Goal: Task Accomplishment & Management: Manage account settings

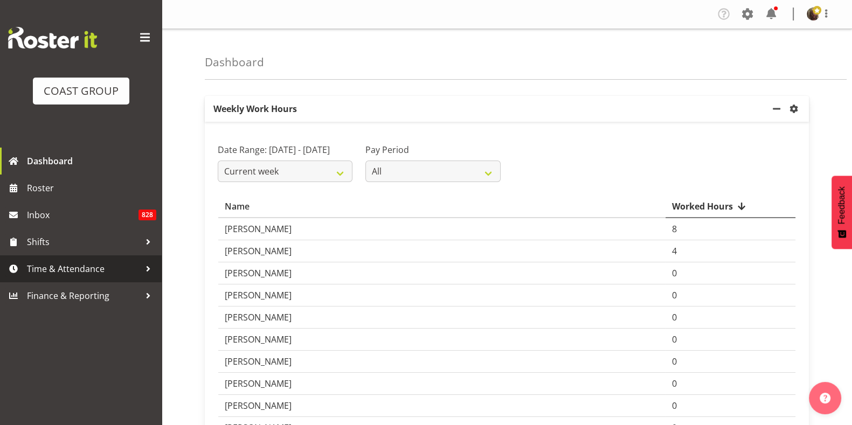
click at [53, 273] on span "Time & Attendance" at bounding box center [83, 269] width 113 height 16
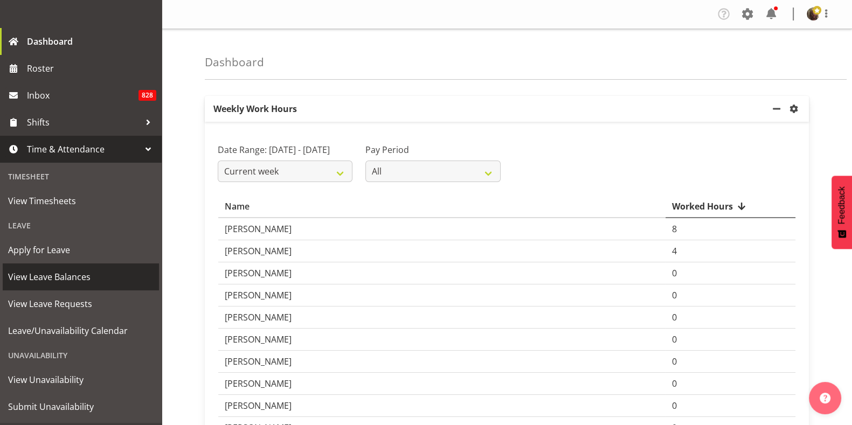
scroll to position [144, 0]
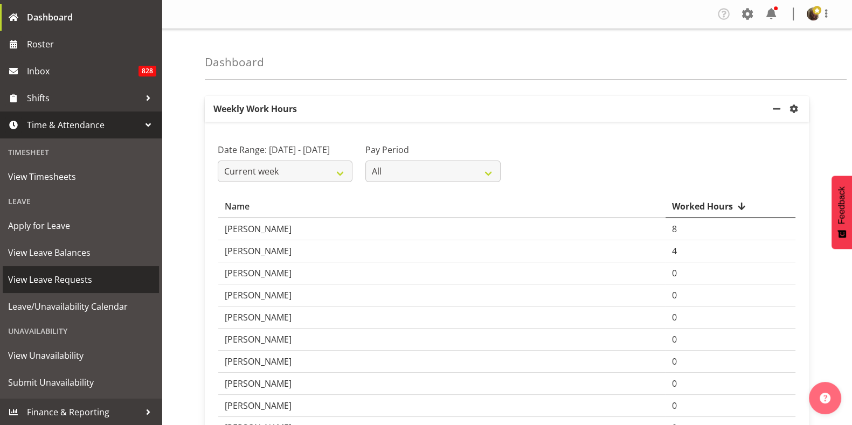
click at [62, 283] on span "View Leave Requests" at bounding box center [80, 279] width 145 height 16
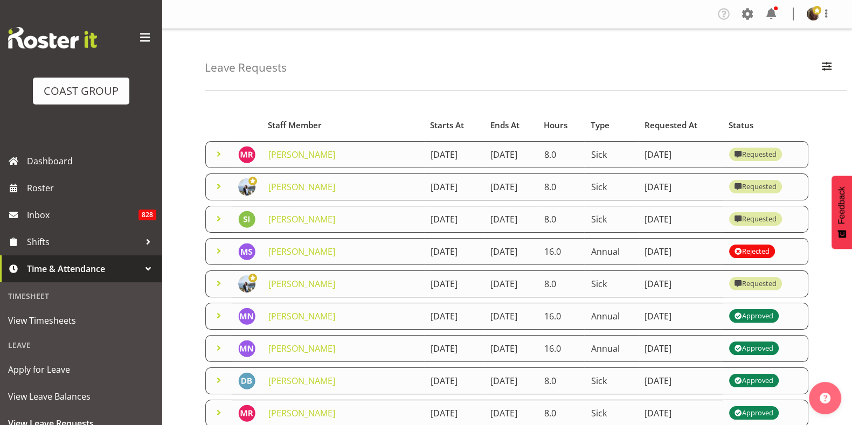
click at [218, 152] on span at bounding box center [218, 154] width 13 height 13
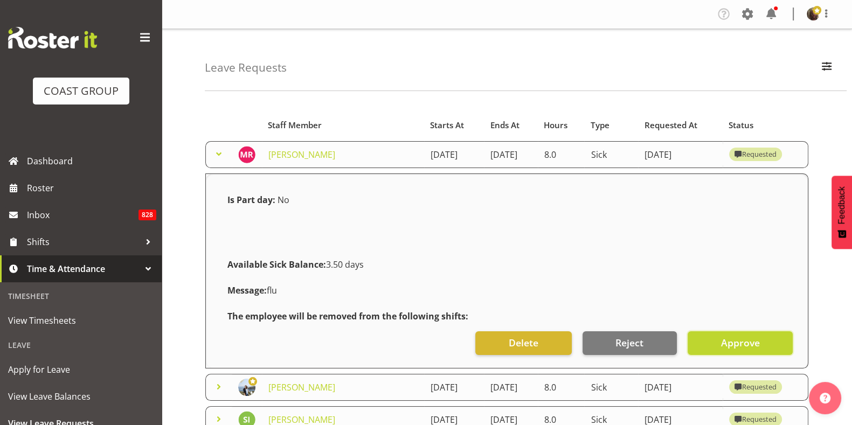
click at [726, 341] on span "Approve" at bounding box center [739, 343] width 39 height 14
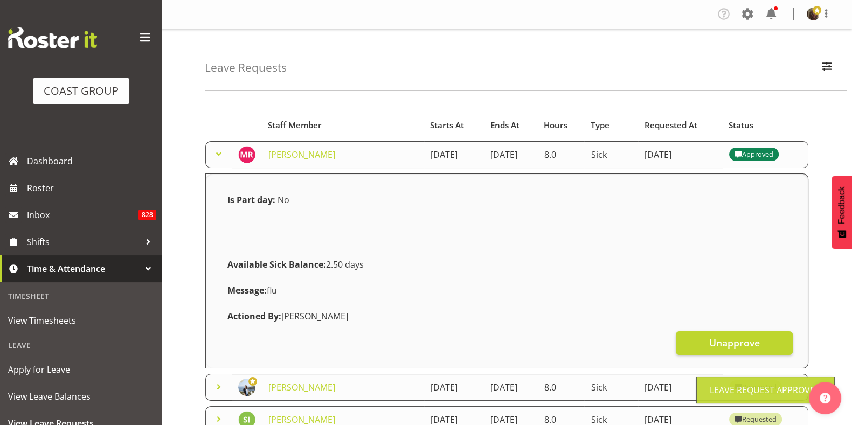
click at [218, 153] on span at bounding box center [218, 154] width 13 height 13
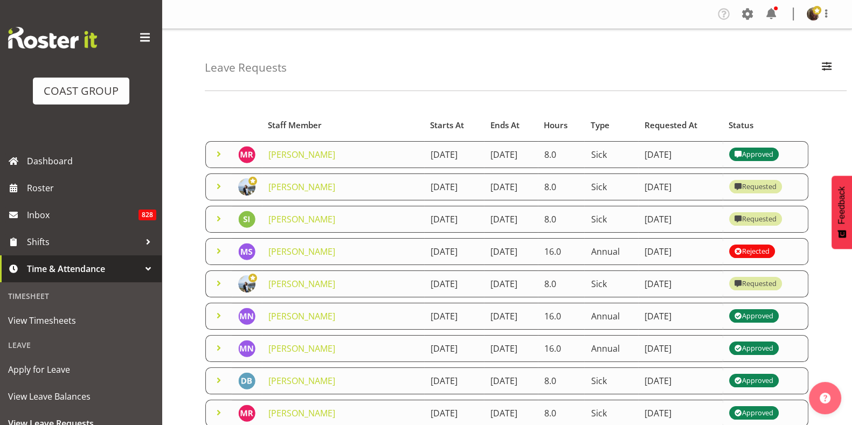
click at [218, 214] on span at bounding box center [218, 218] width 13 height 13
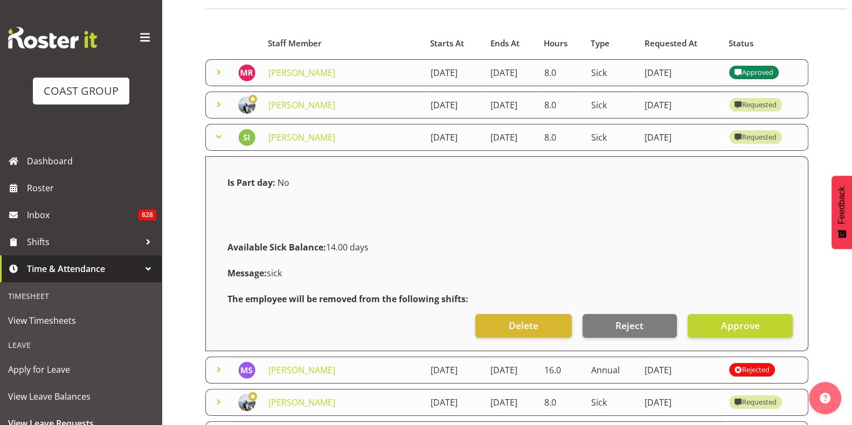
scroll to position [81, 0]
click at [726, 327] on span "Approve" at bounding box center [739, 326] width 39 height 14
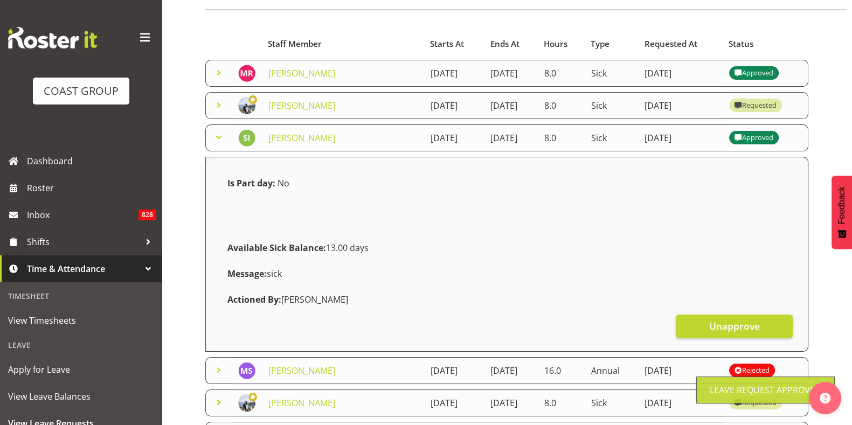
click at [220, 141] on span at bounding box center [218, 137] width 13 height 13
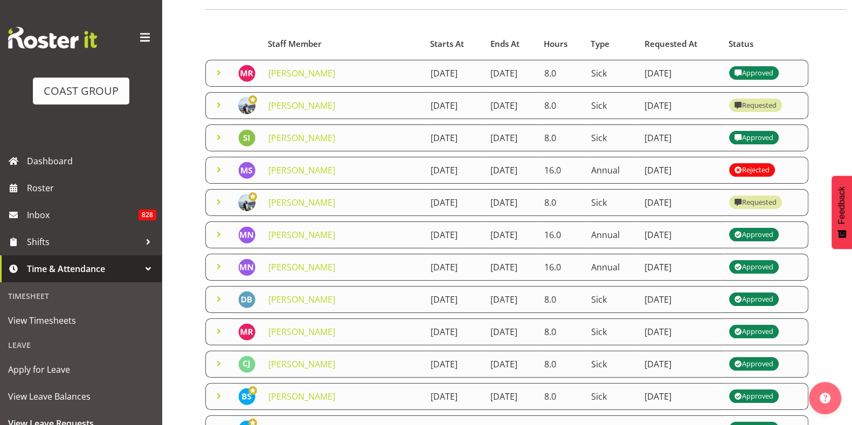
click at [219, 198] on span at bounding box center [218, 202] width 13 height 13
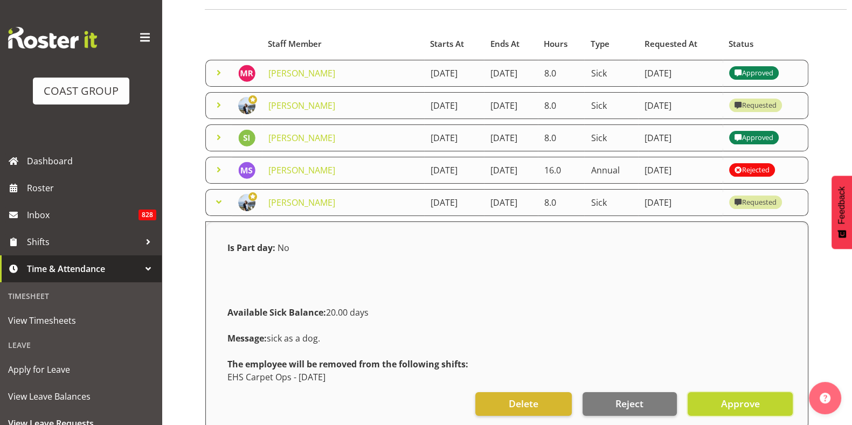
click at [740, 404] on span "Approve" at bounding box center [739, 403] width 39 height 14
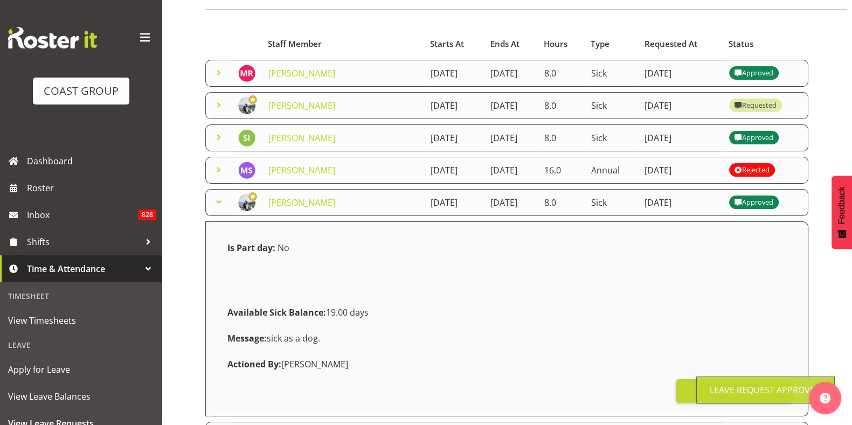
click at [220, 198] on span at bounding box center [218, 202] width 13 height 13
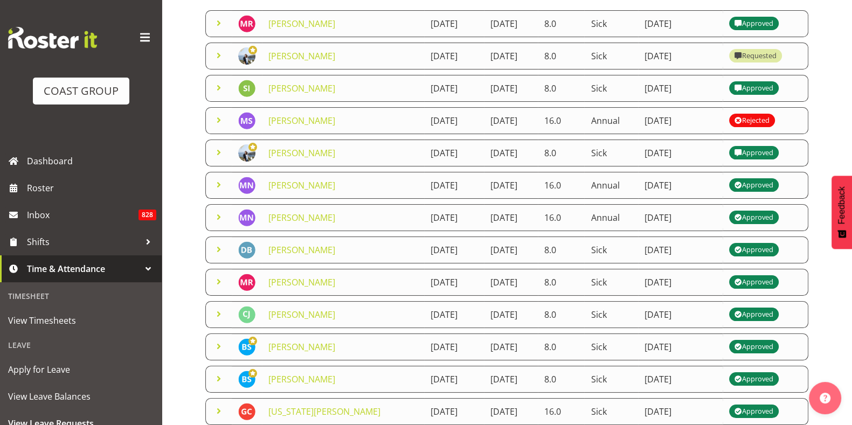
scroll to position [67, 0]
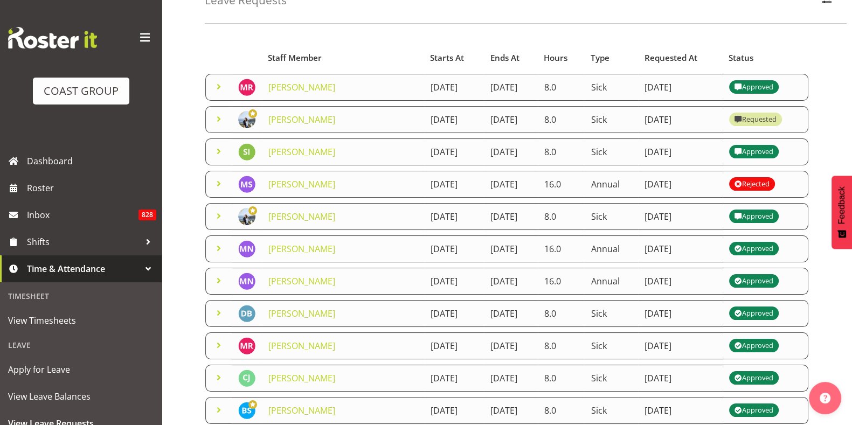
click at [218, 125] on td at bounding box center [218, 119] width 26 height 27
click at [219, 122] on span at bounding box center [218, 119] width 13 height 13
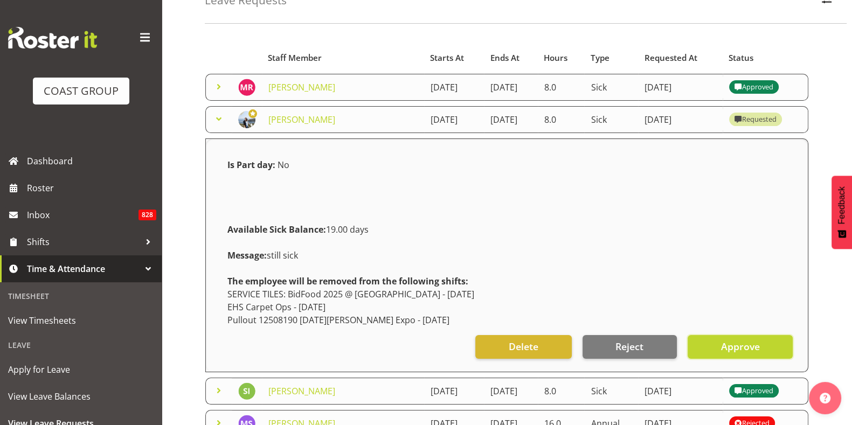
click at [724, 350] on span "Approve" at bounding box center [739, 346] width 39 height 14
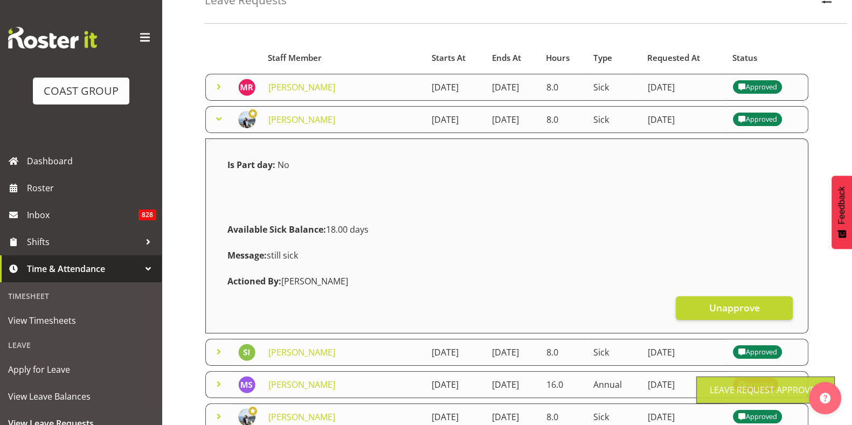
click at [218, 117] on span at bounding box center [218, 119] width 13 height 13
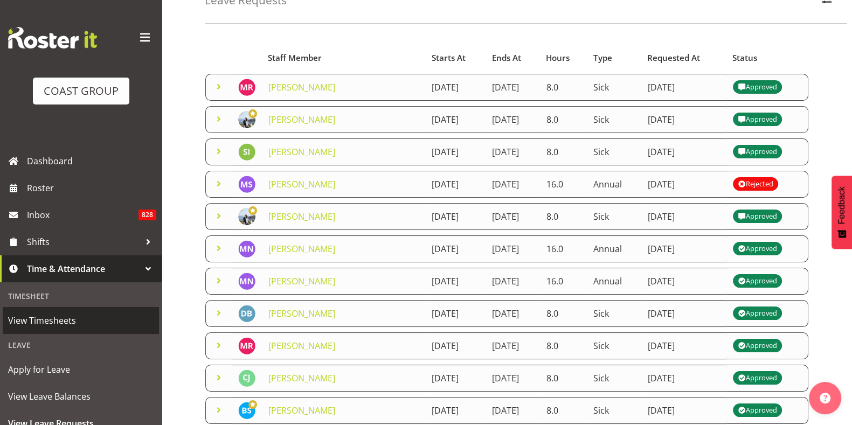
click at [53, 317] on span "View Timesheets" at bounding box center [80, 320] width 145 height 16
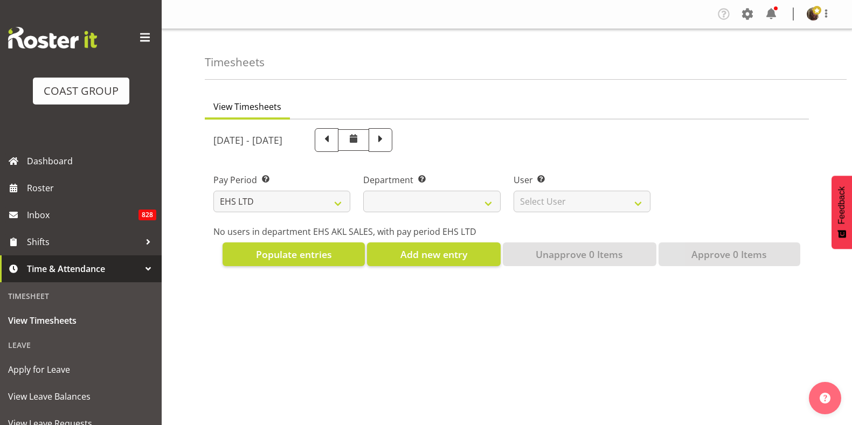
select select "7"
select select "40"
select select "1124"
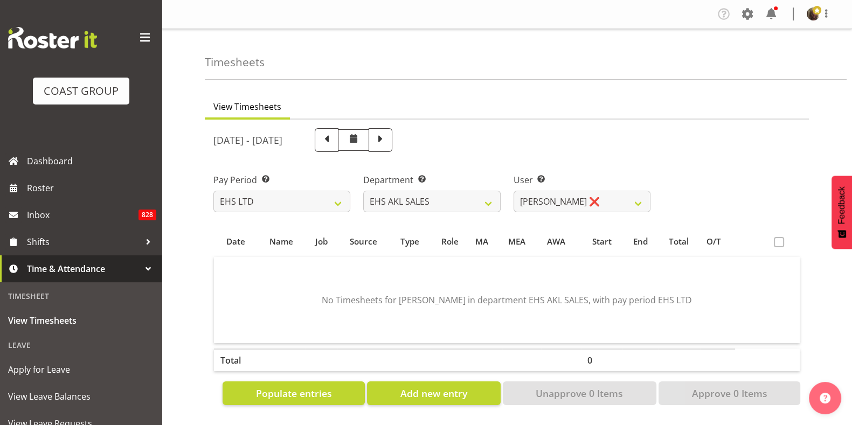
click at [776, 243] on span at bounding box center [778, 242] width 10 height 10
click at [311, 387] on span "Populate entries" at bounding box center [294, 393] width 76 height 14
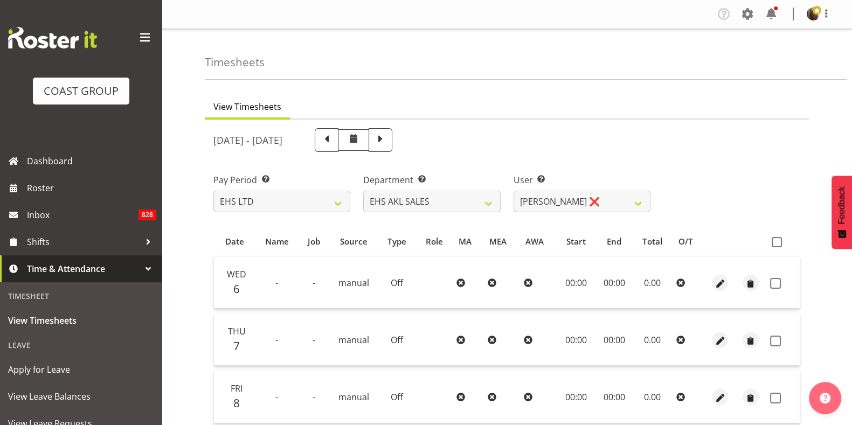
click at [780, 243] on span at bounding box center [776, 242] width 10 height 10
click at [778, 243] on input "checkbox" at bounding box center [774, 242] width 7 height 7
checkbox input "true"
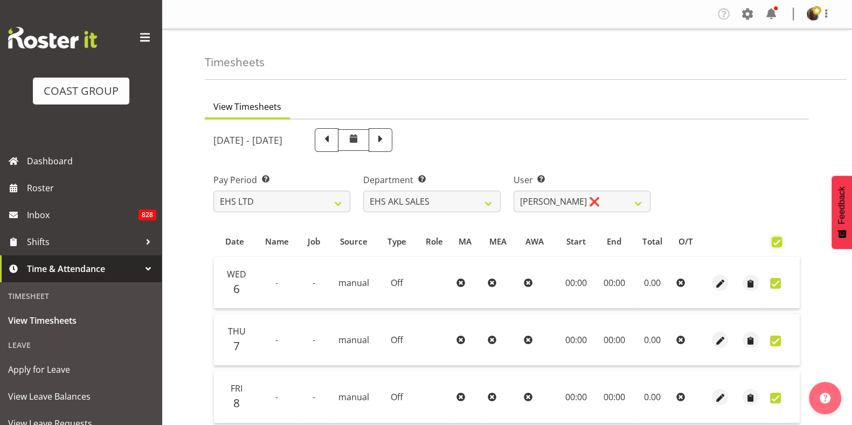
checkbox input "true"
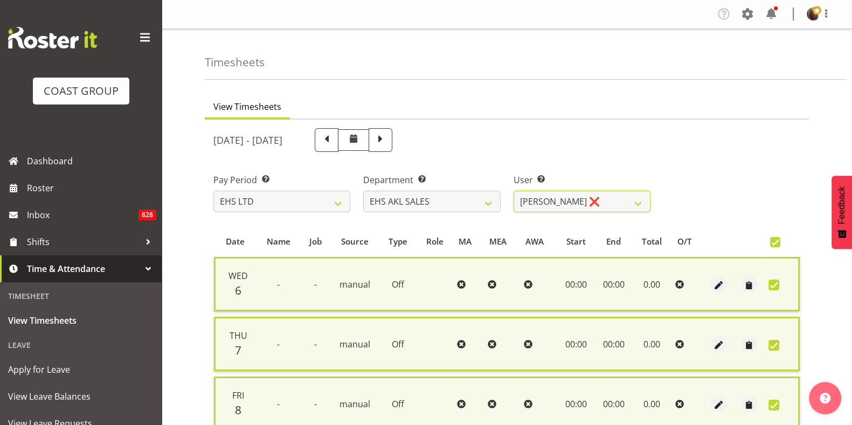
click at [576, 204] on select "Aleisha Midgley ❌ Annie Lister ❌ Bryony Spence ❌ Christina Jaramillo ❌ Dane Bot…" at bounding box center [581, 202] width 137 height 22
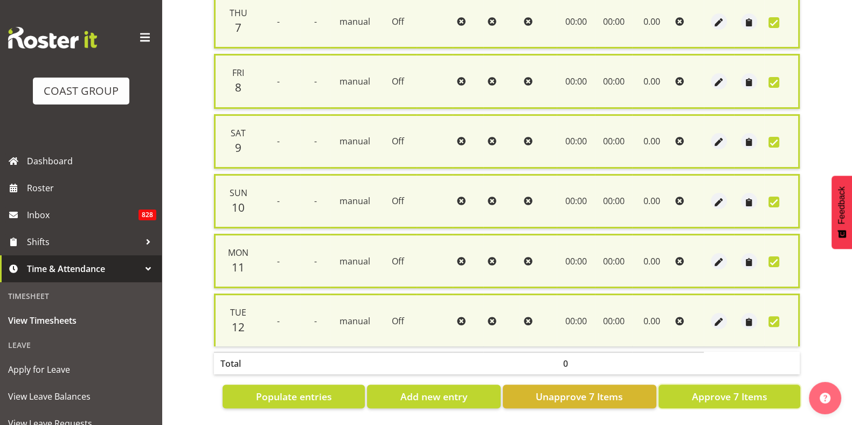
click at [727, 389] on span "Approve 7 Items" at bounding box center [728, 396] width 75 height 14
checkbox input "false"
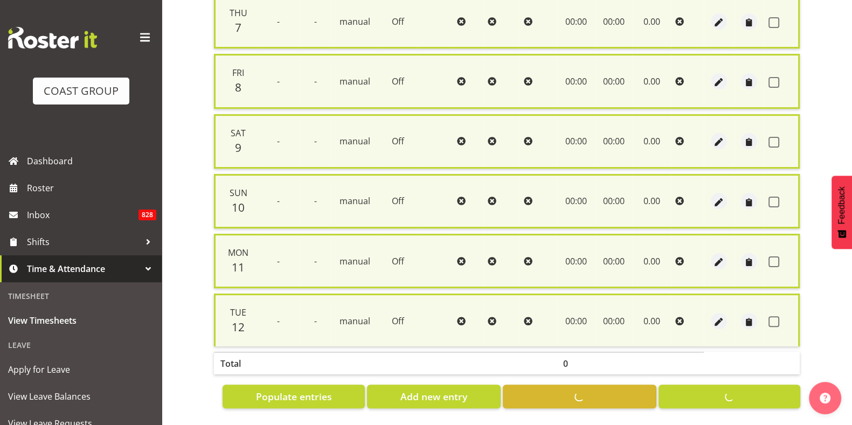
checkbox input "false"
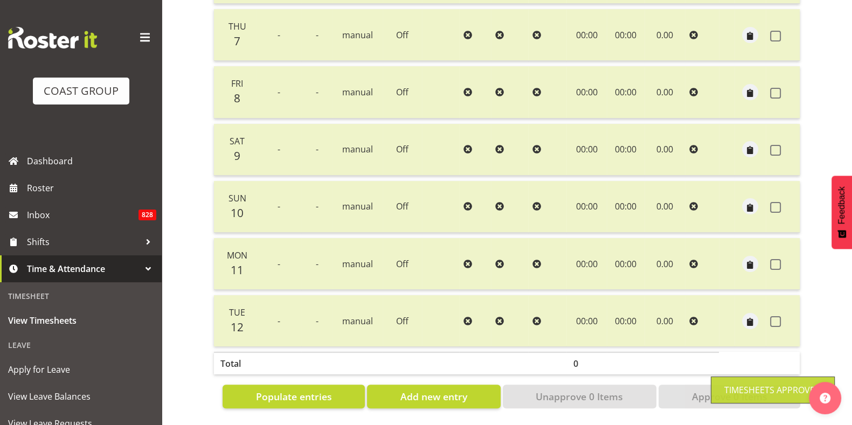
scroll to position [0, 0]
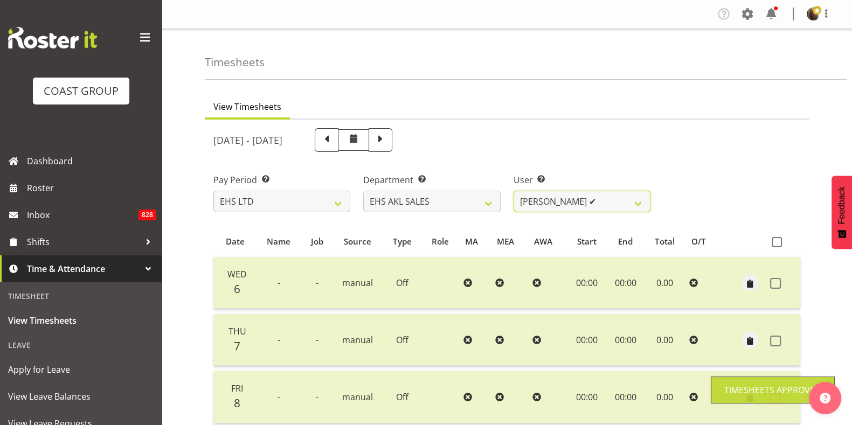
click at [547, 206] on select "Aleisha Midgley ✔ Annie Lister ❌ Bryony Spence ❌ Christina Jaramillo ❌ Dane Bot…" at bounding box center [581, 202] width 137 height 22
select select "1125"
click at [513, 191] on select "Aleisha Midgley ✔ Annie Lister ❌ Bryony Spence ❌ Christina Jaramillo ❌ Dane Bot…" at bounding box center [581, 202] width 137 height 22
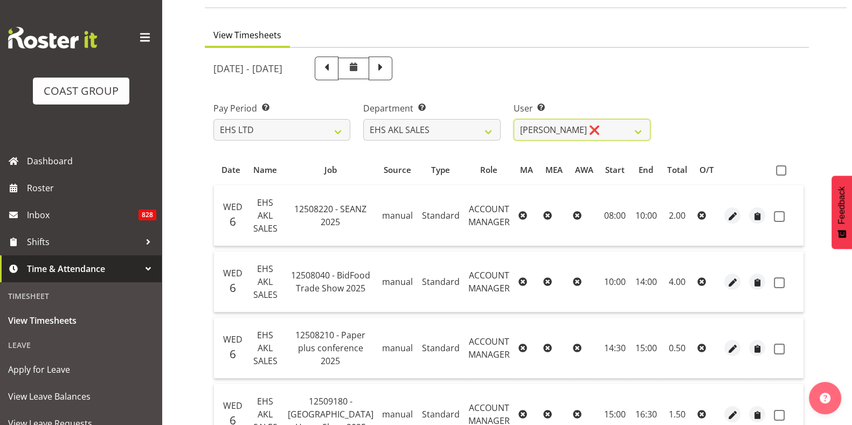
scroll to position [70, 0]
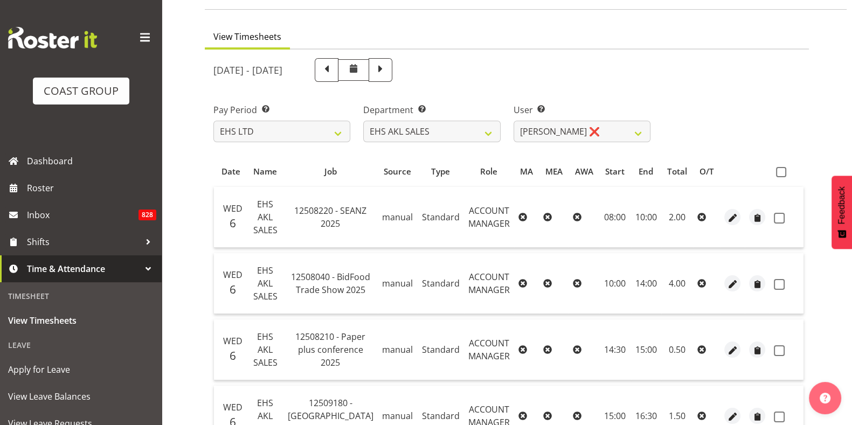
click at [779, 173] on span at bounding box center [781, 172] width 10 height 10
click at [779, 173] on input "checkbox" at bounding box center [779, 172] width 7 height 7
checkbox input "true"
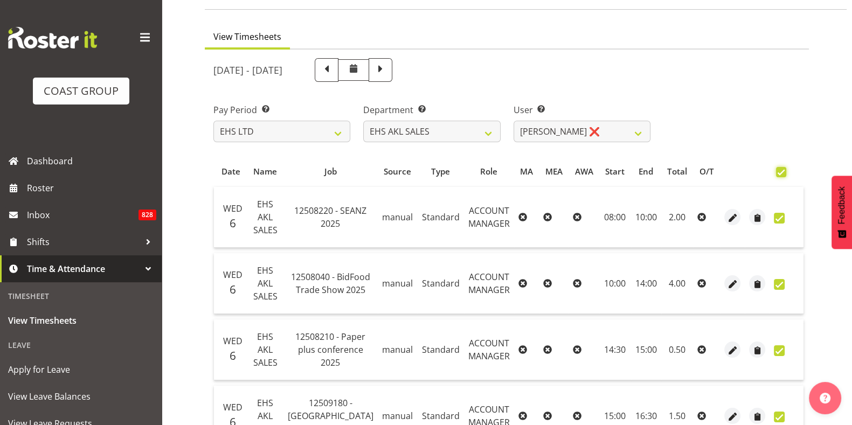
checkbox input "true"
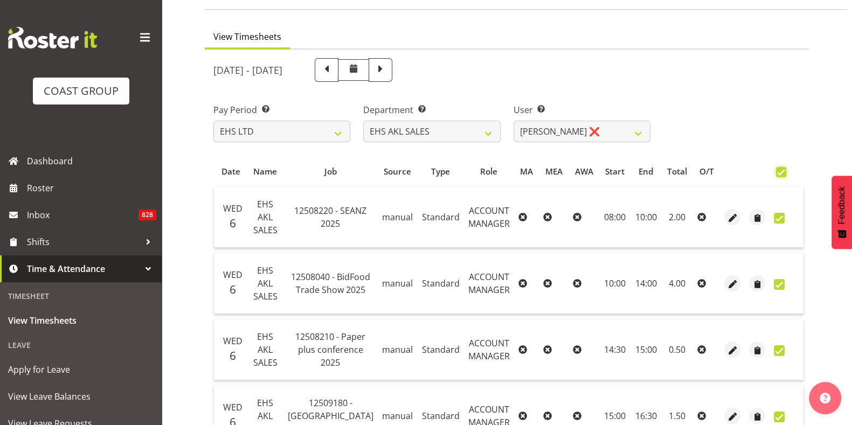
checkbox input "true"
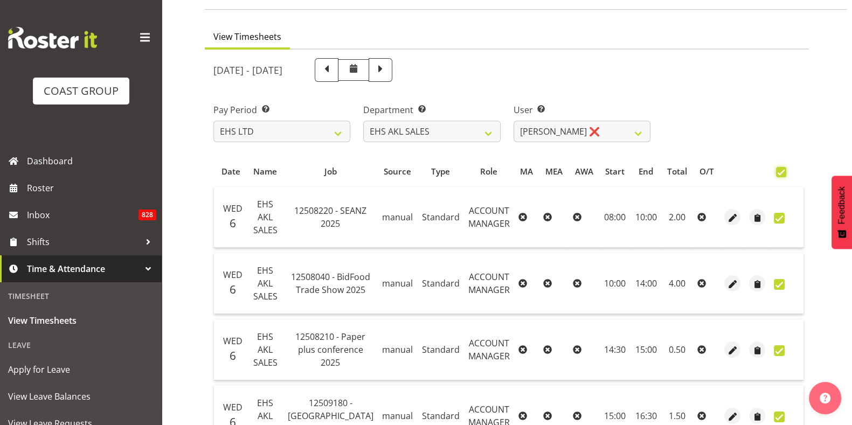
checkbox input "true"
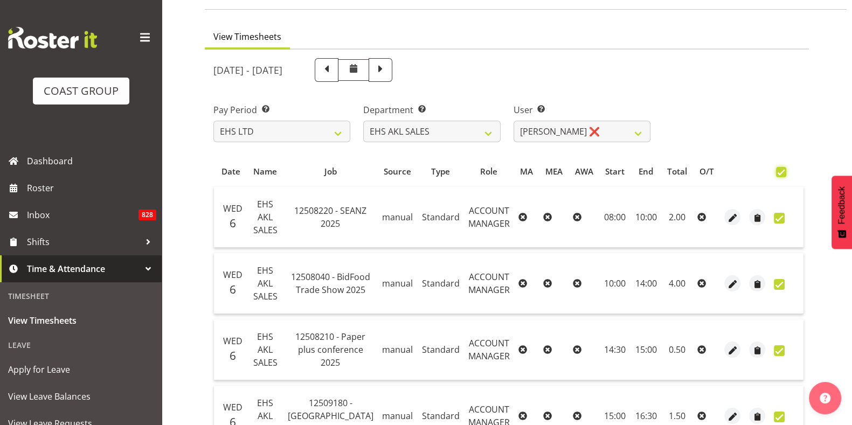
checkbox input "true"
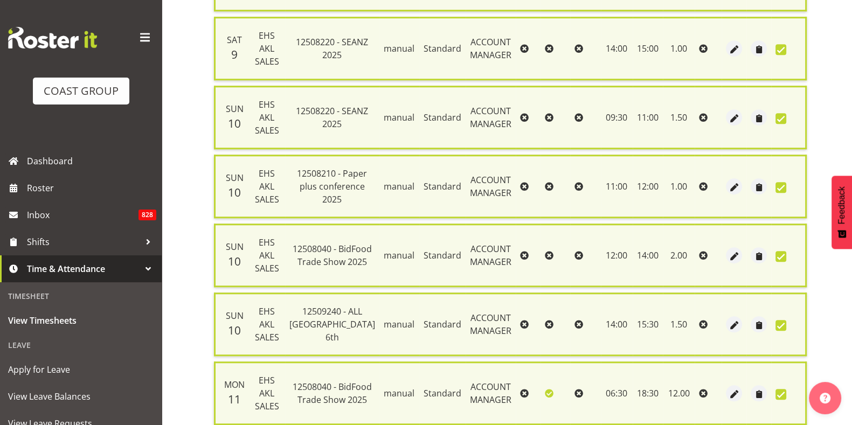
scroll to position [1239, 0]
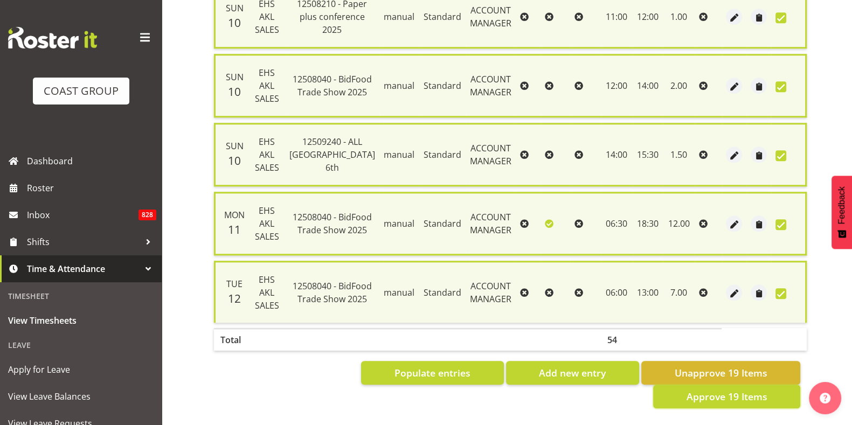
click at [707, 389] on span "Approve 19 Items" at bounding box center [726, 396] width 81 height 14
checkbox input "false"
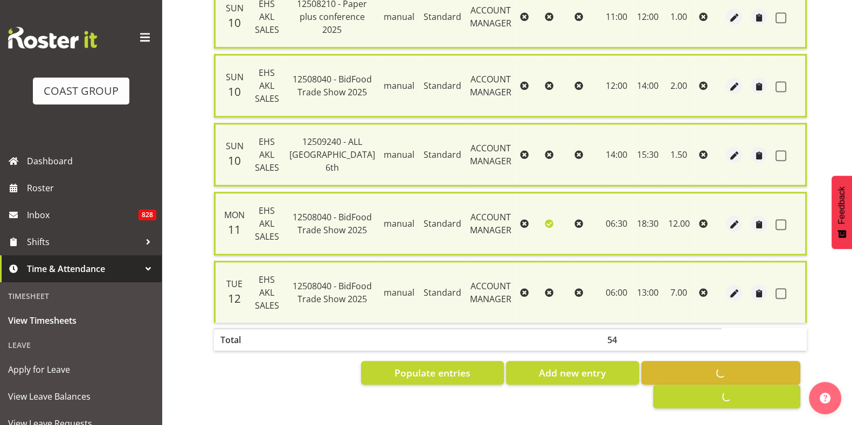
checkbox input "false"
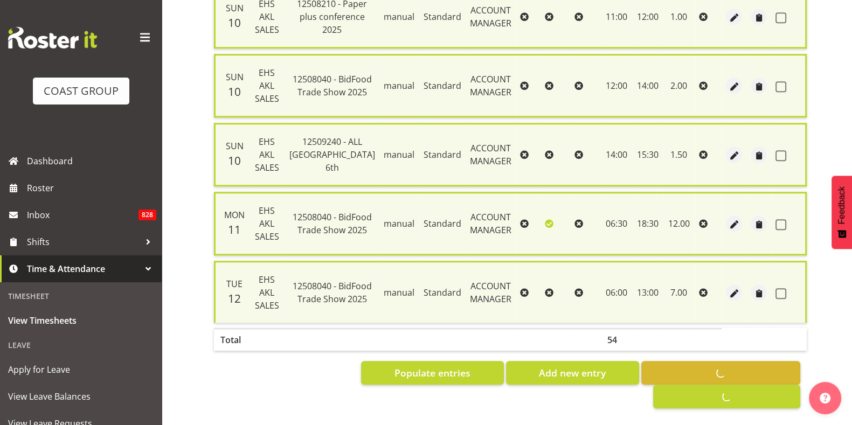
checkbox input "false"
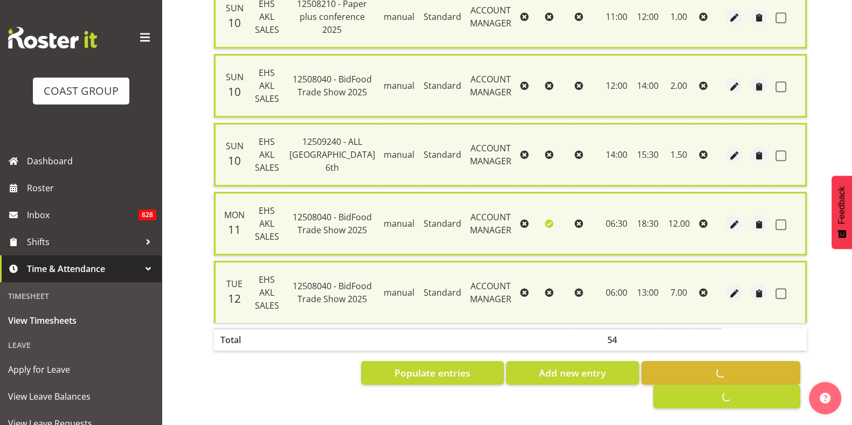
checkbox input "false"
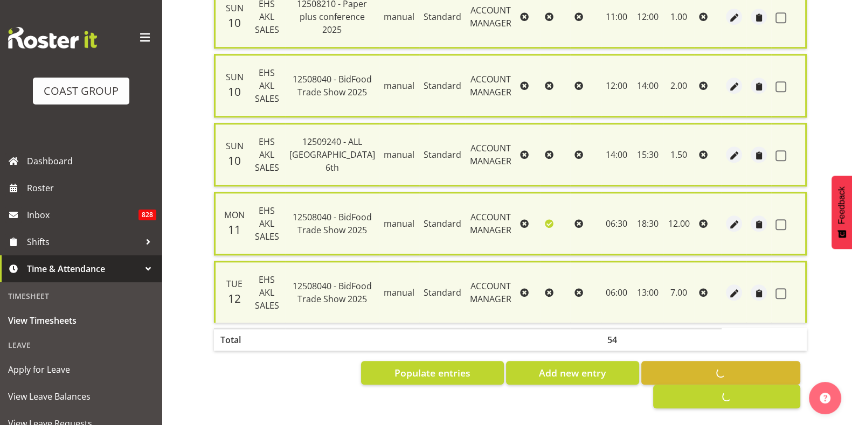
checkbox input "false"
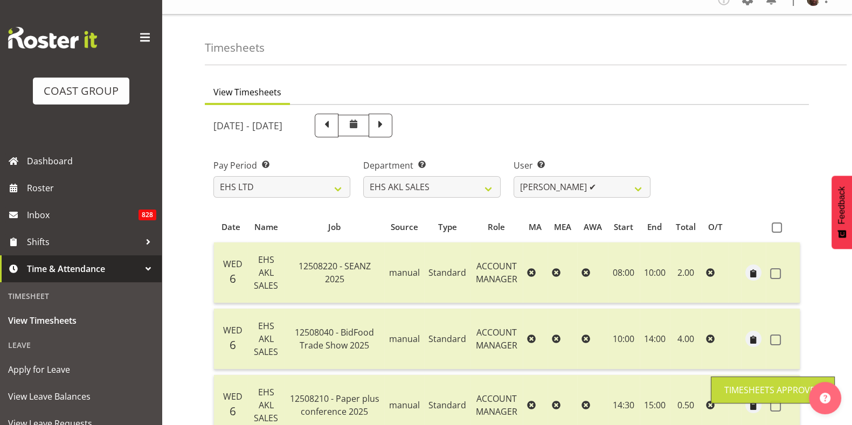
scroll to position [0, 0]
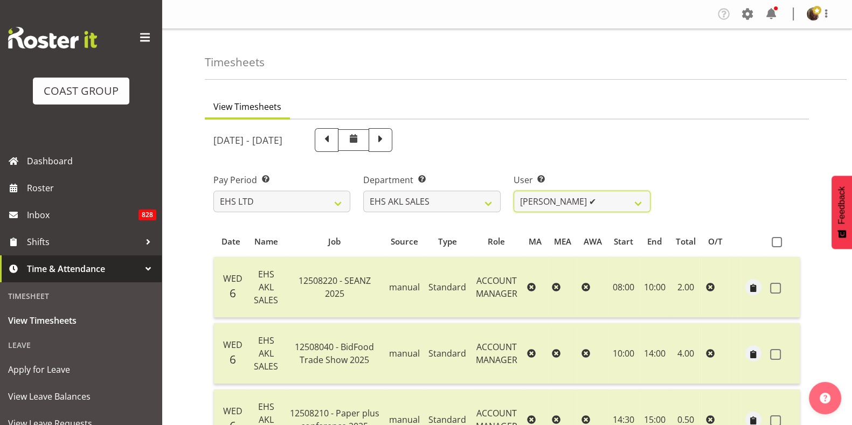
click at [568, 196] on select "Aleisha Midgley ✔ Annie Lister ✔ Bryony Spence ❌ Christina Jaramillo ❌ Dane Bot…" at bounding box center [581, 202] width 137 height 22
select select "10236"
click at [513, 191] on select "Aleisha Midgley ✔ Annie Lister ✔ Bryony Spence ❌ Christina Jaramillo ❌ Dane Bot…" at bounding box center [581, 202] width 137 height 22
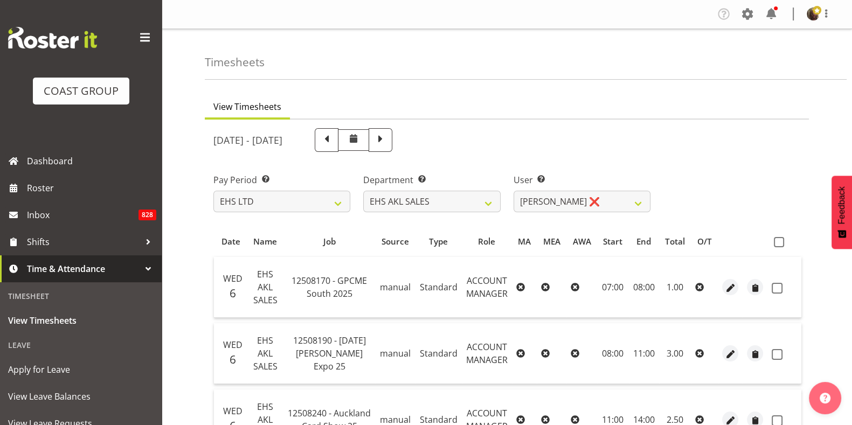
click at [778, 239] on span at bounding box center [778, 242] width 10 height 10
click at [778, 239] on input "checkbox" at bounding box center [776, 242] width 7 height 7
checkbox input "true"
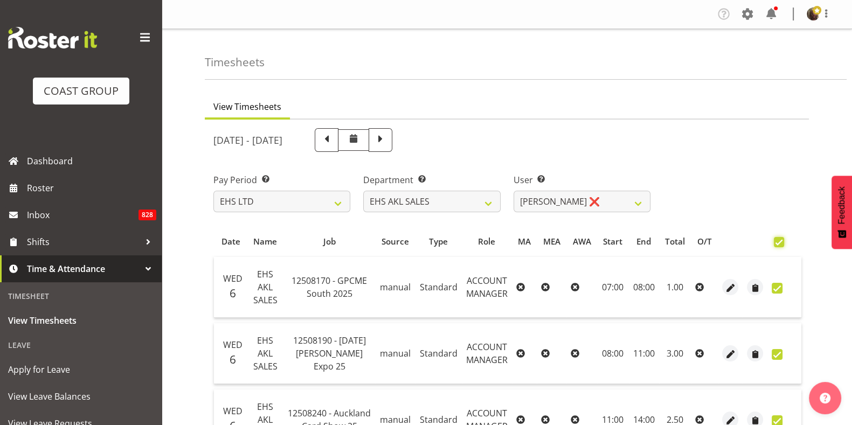
checkbox input "true"
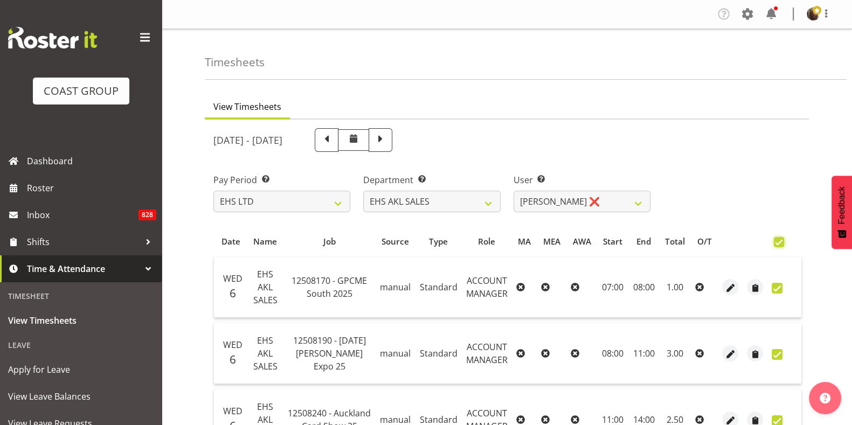
checkbox input "true"
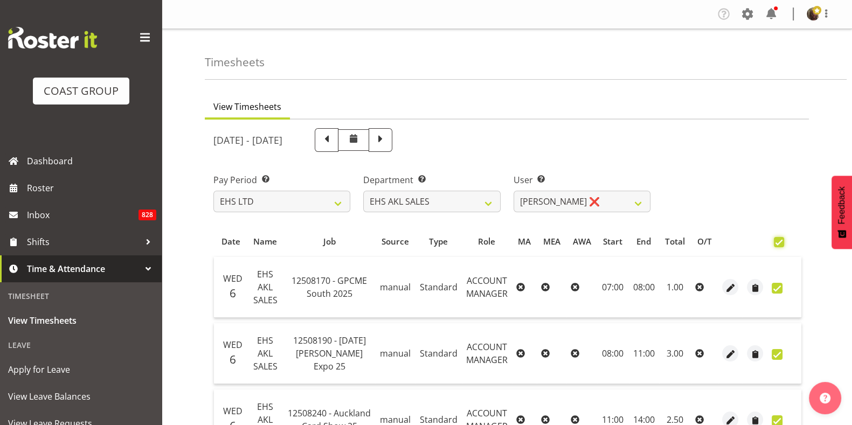
checkbox input "true"
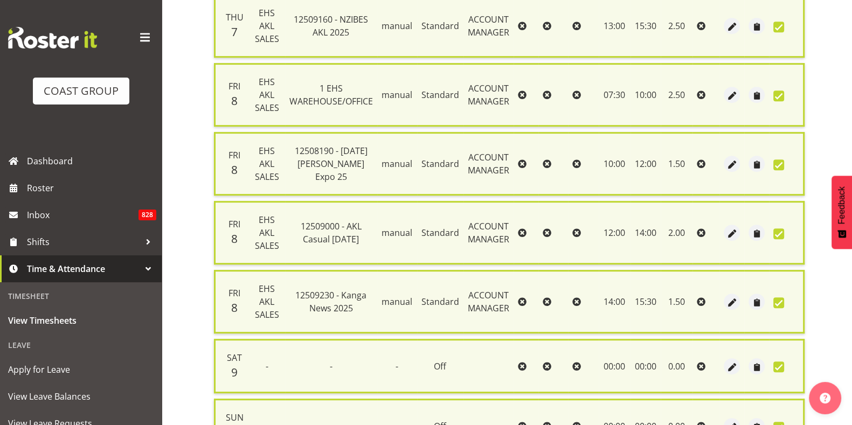
scroll to position [903, 0]
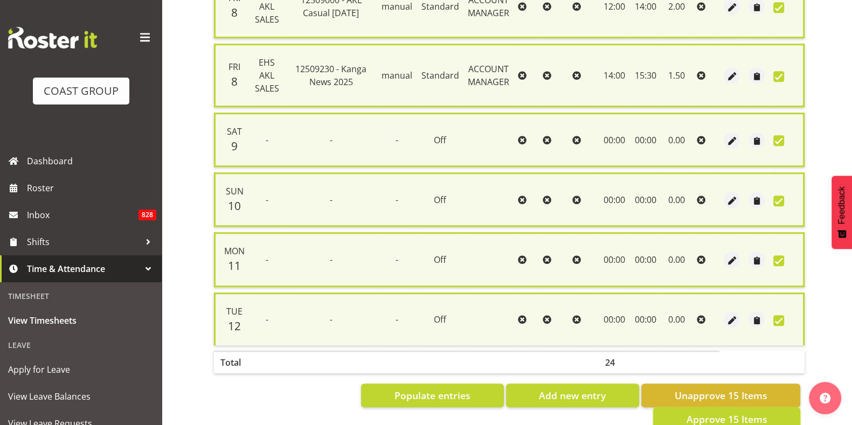
click at [705, 412] on span "Approve 15 Items" at bounding box center [726, 419] width 81 height 14
checkbox input "false"
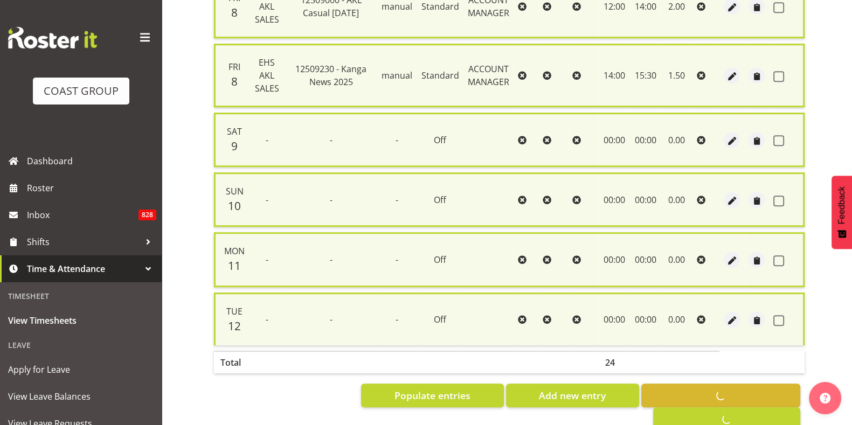
checkbox input "false"
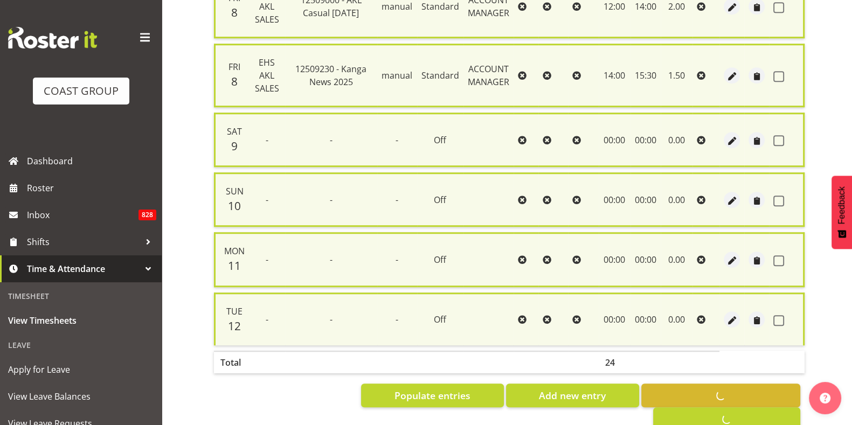
checkbox input "false"
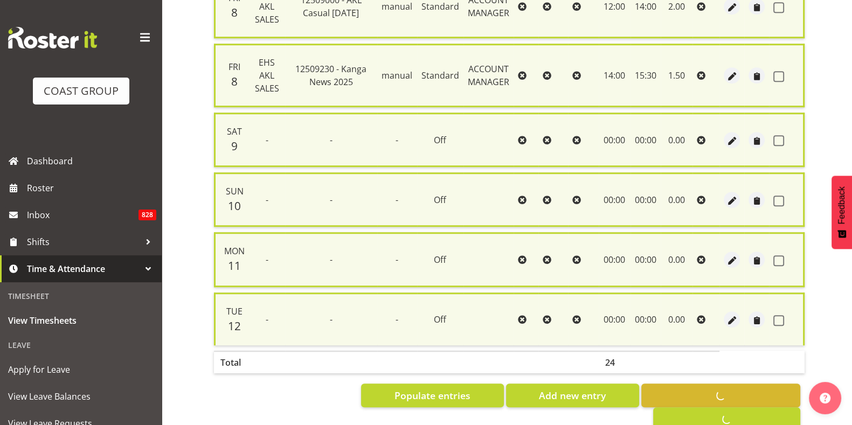
checkbox input "false"
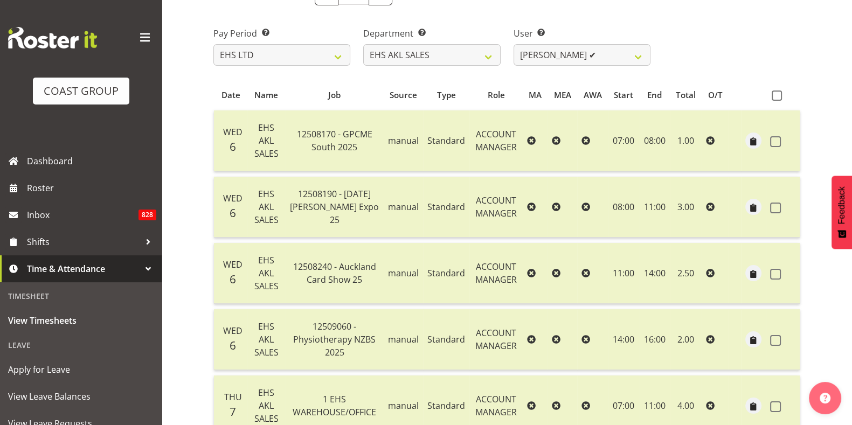
scroll to position [0, 0]
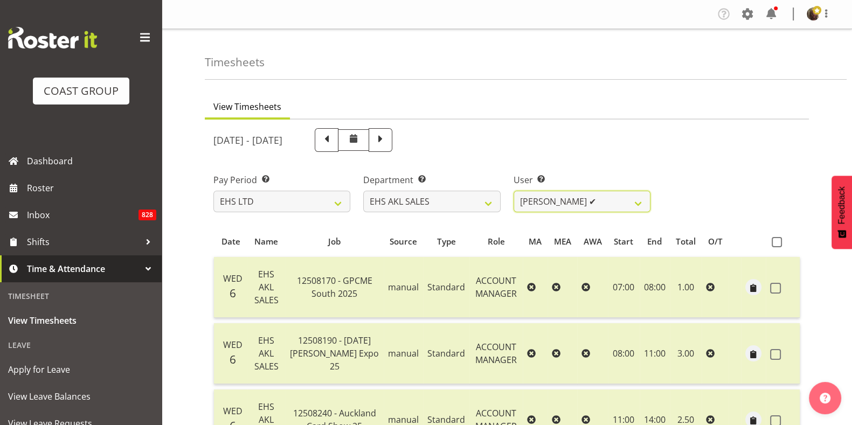
click at [595, 197] on select "Aleisha Midgley ✔ Annie Lister ✔ Bryony Spence ✔ Christina Jaramillo ❌ Dane Bot…" at bounding box center [581, 202] width 137 height 22
select select "1126"
click at [513, 191] on select "Aleisha Midgley ✔ Annie Lister ✔ Bryony Spence ✔ Christina Jaramillo ❌ Dane Bot…" at bounding box center [581, 202] width 137 height 22
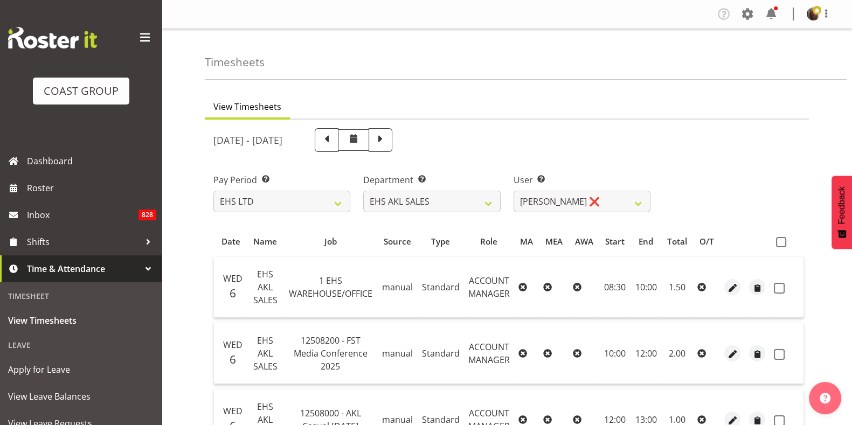
click at [777, 245] on span at bounding box center [781, 242] width 10 height 10
click at [777, 245] on input "checkbox" at bounding box center [779, 242] width 7 height 7
checkbox input "true"
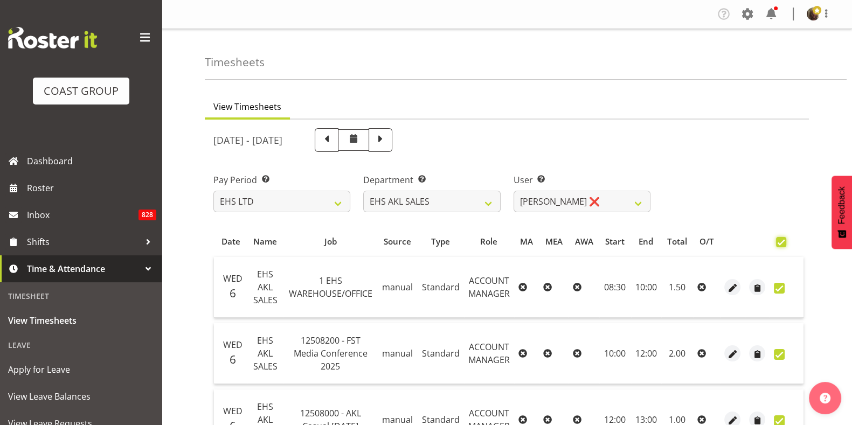
checkbox input "true"
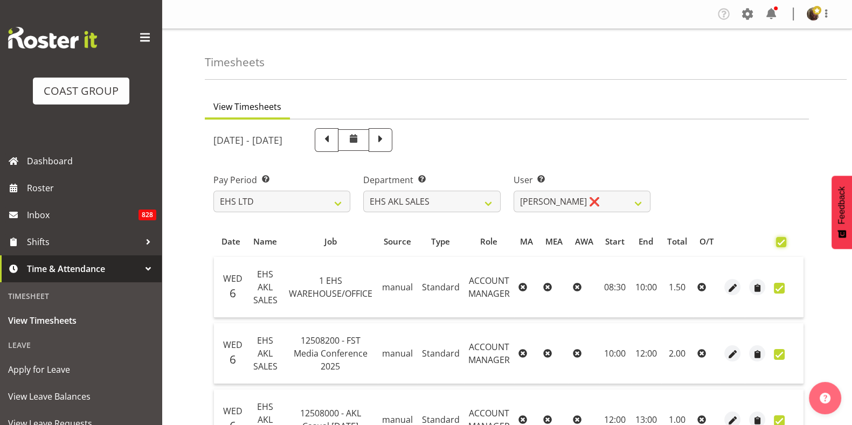
checkbox input "true"
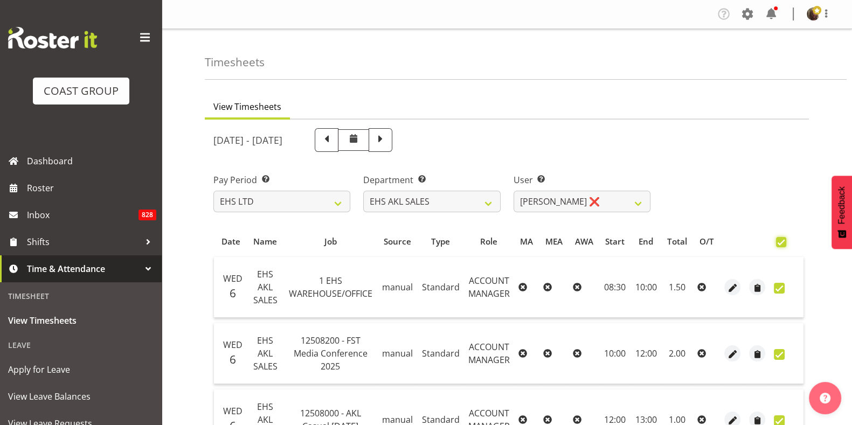
checkbox input "true"
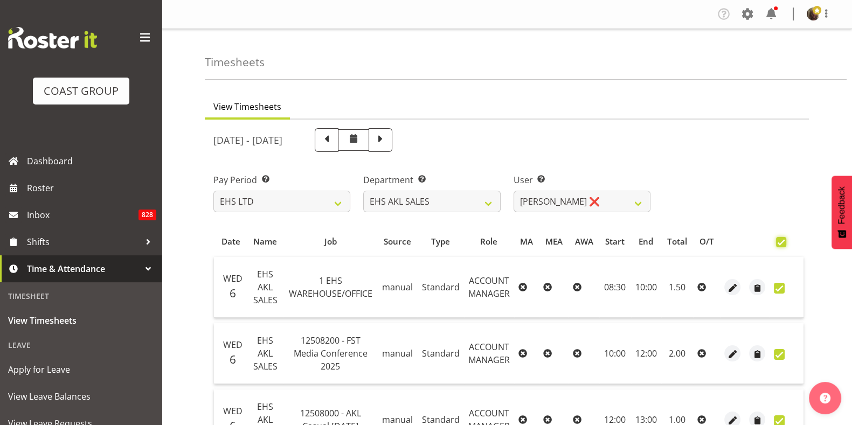
checkbox input "true"
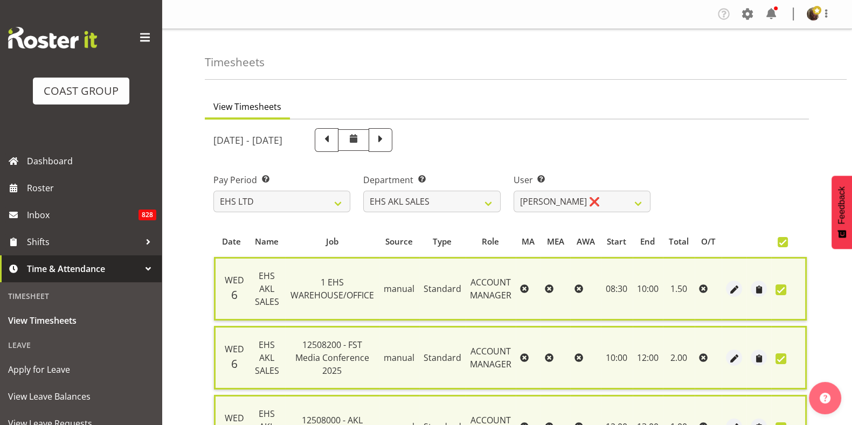
click at [777, 242] on span at bounding box center [782, 242] width 10 height 10
click at [777, 242] on input "checkbox" at bounding box center [780, 242] width 7 height 7
checkbox input "false"
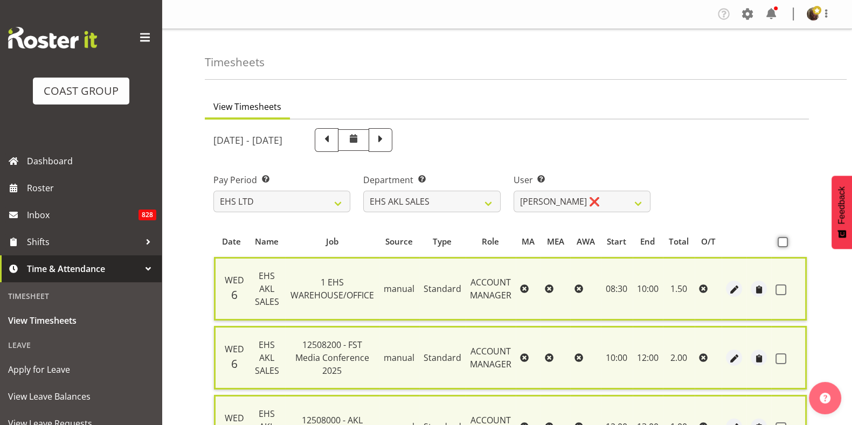
checkbox input "false"
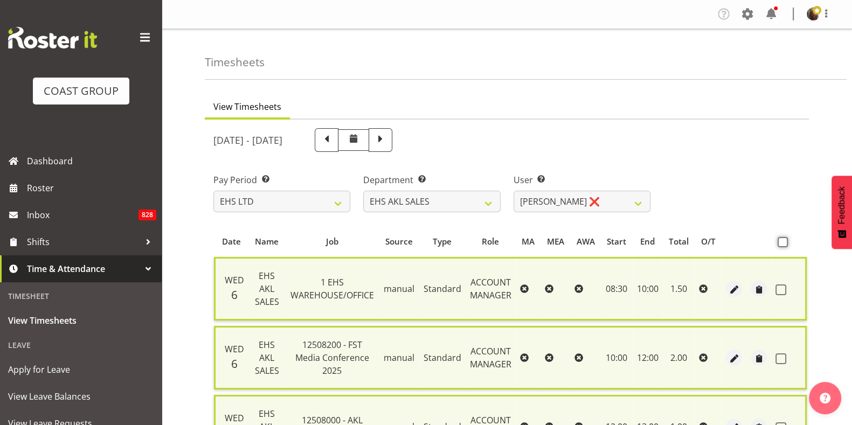
checkbox input "false"
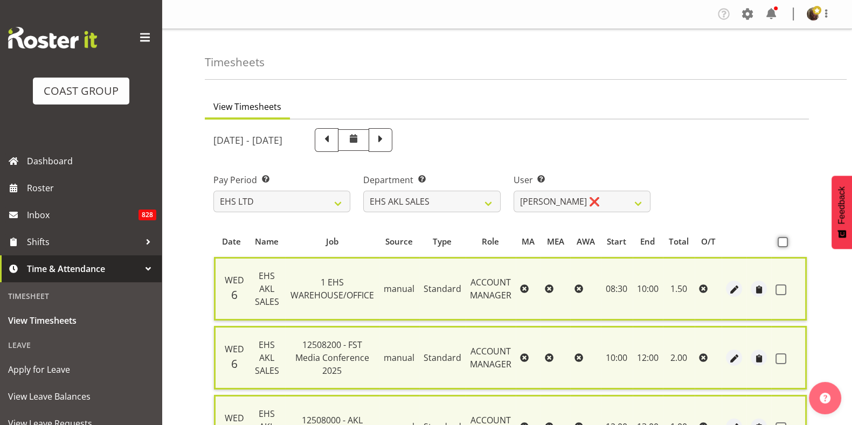
checkbox input "false"
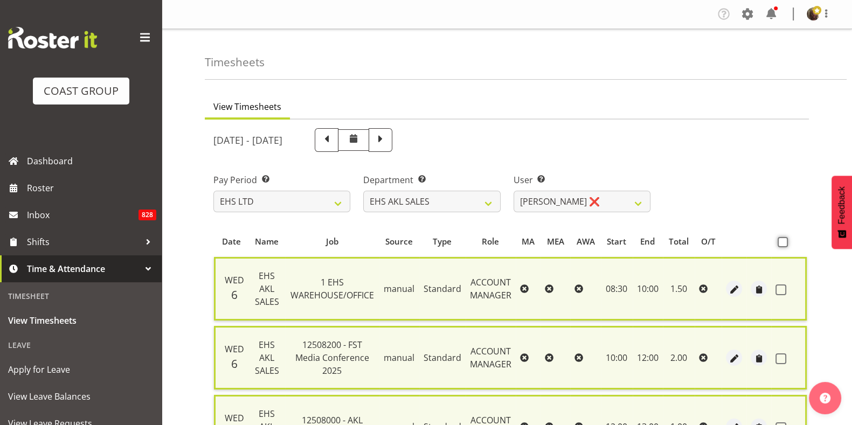
checkbox input "false"
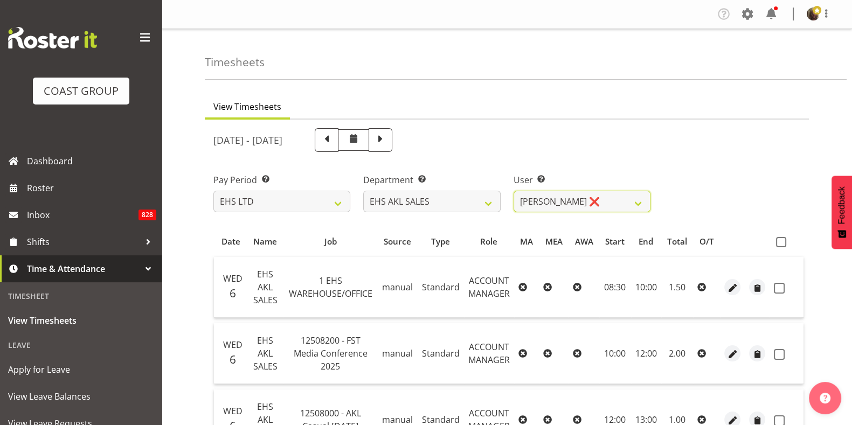
click at [540, 208] on select "Aleisha Midgley ✔ Annie Lister ✔ Bryony Spence ✔ Christina Jaramillo ❌ Dane Bot…" at bounding box center [581, 202] width 137 height 22
select select "1127"
click at [513, 191] on select "Aleisha Midgley ✔ Annie Lister ✔ Bryony Spence ✔ Christina Jaramillo ❌ Dane Bot…" at bounding box center [581, 202] width 137 height 22
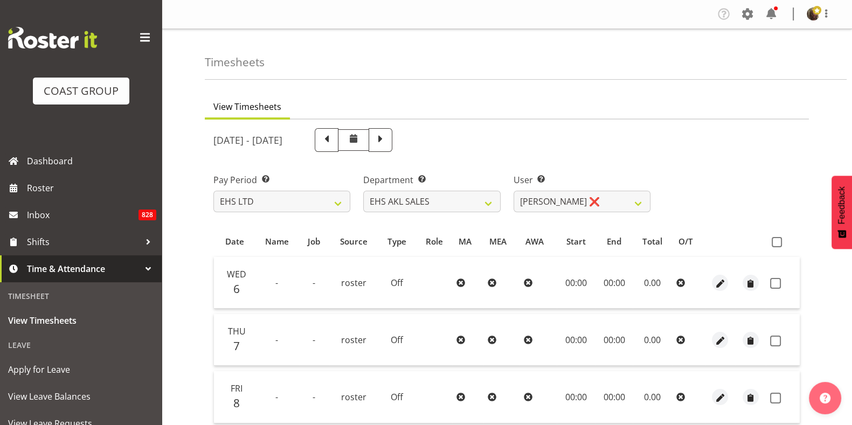
click at [776, 240] on span at bounding box center [776, 242] width 10 height 10
click at [776, 240] on input "checkbox" at bounding box center [774, 242] width 7 height 7
checkbox input "true"
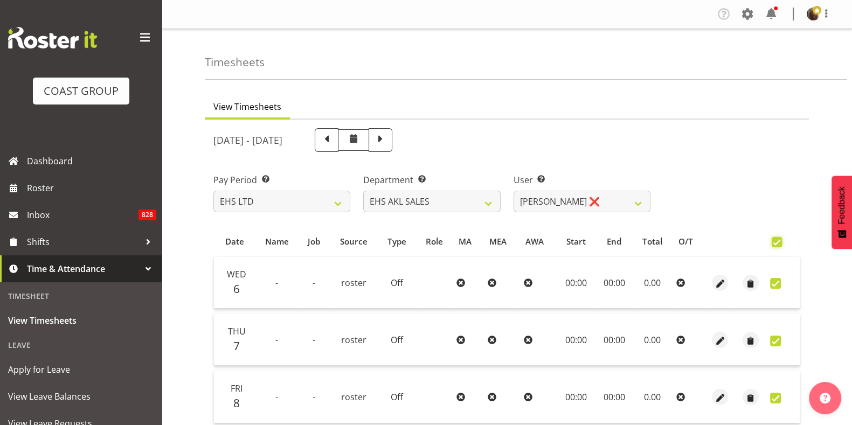
checkbox input "true"
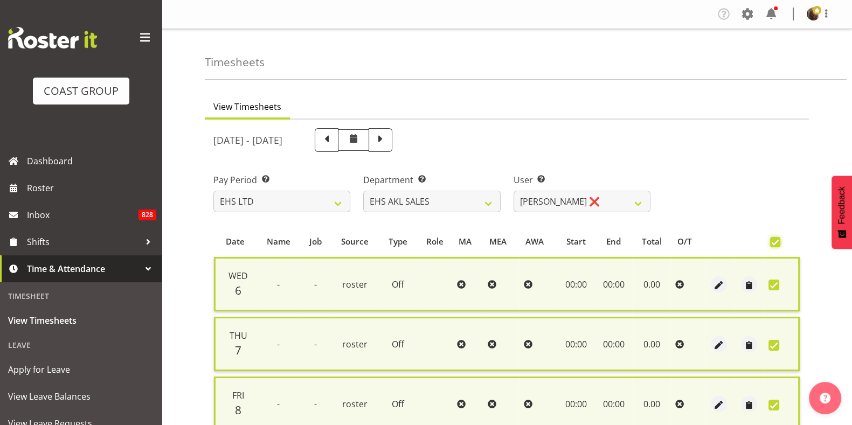
scroll to position [329, 0]
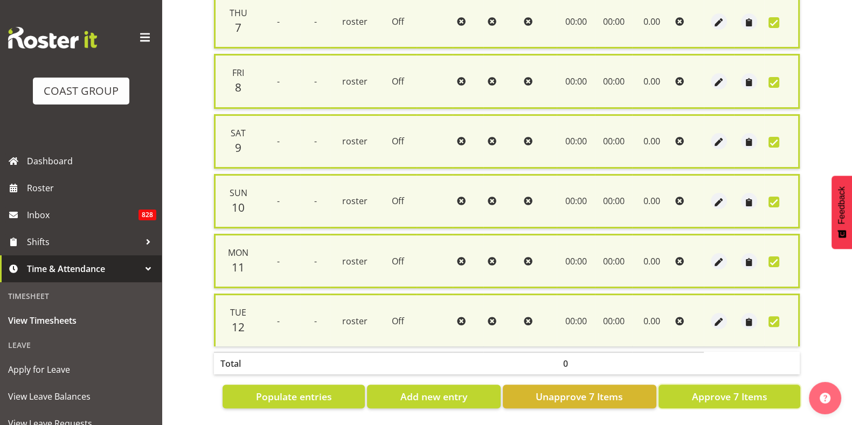
click at [721, 389] on span "Approve 7 Items" at bounding box center [728, 396] width 75 height 14
checkbox input "false"
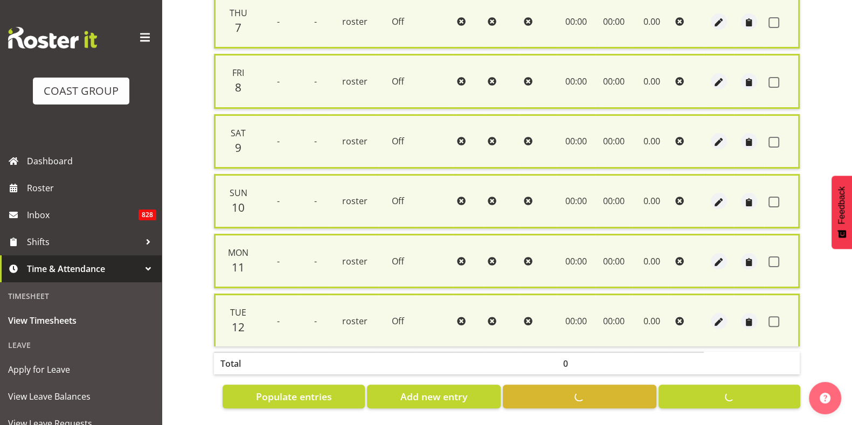
checkbox input "false"
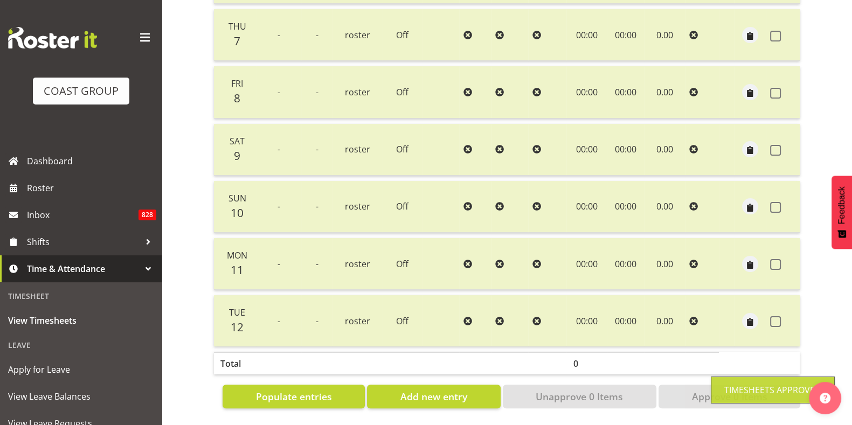
scroll to position [0, 0]
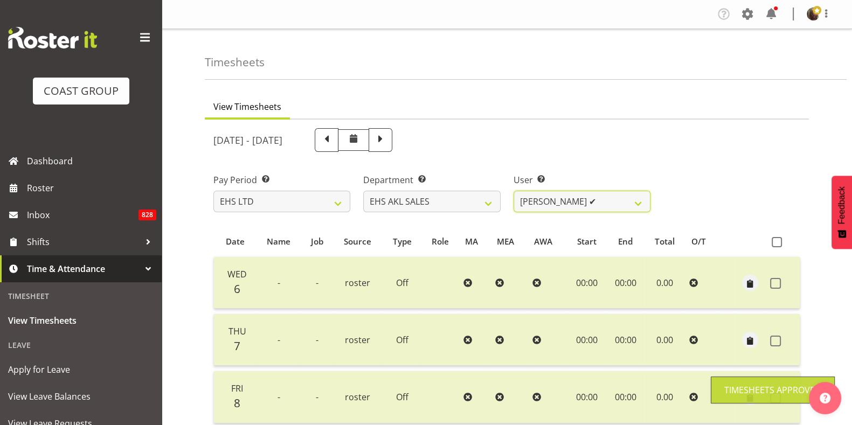
click at [575, 207] on select "Aleisha Midgley ✔ Annie Lister ✔ Bryony Spence ✔ Christina Jaramillo ❌ Dane Bot…" at bounding box center [581, 202] width 137 height 22
select select "1128"
click at [513, 191] on select "Aleisha Midgley ✔ Annie Lister ✔ Bryony Spence ✔ Christina Jaramillo ❌ Dane Bot…" at bounding box center [581, 202] width 137 height 22
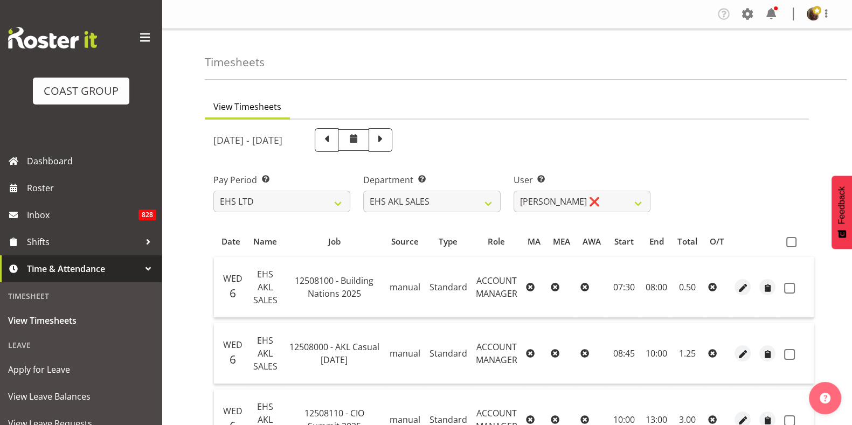
click at [786, 244] on span at bounding box center [791, 242] width 10 height 10
click at [786, 244] on input "checkbox" at bounding box center [789, 242] width 7 height 7
checkbox input "true"
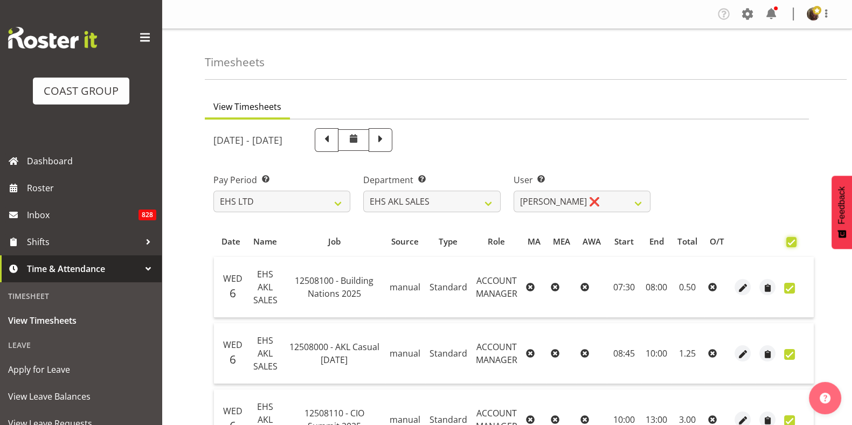
checkbox input "true"
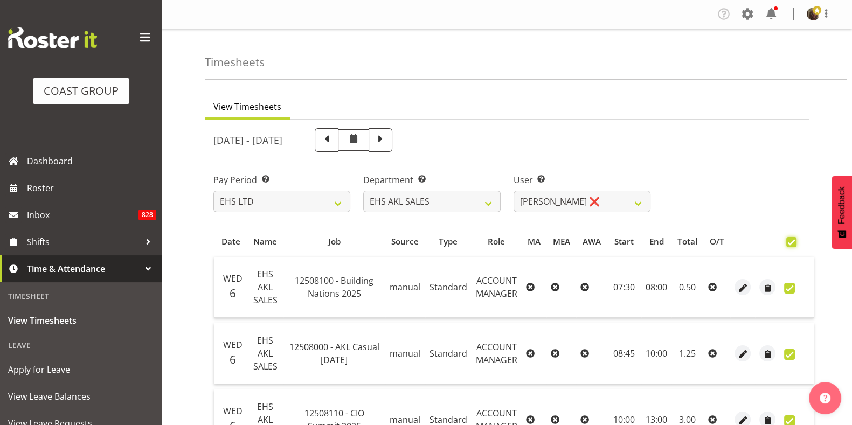
checkbox input "true"
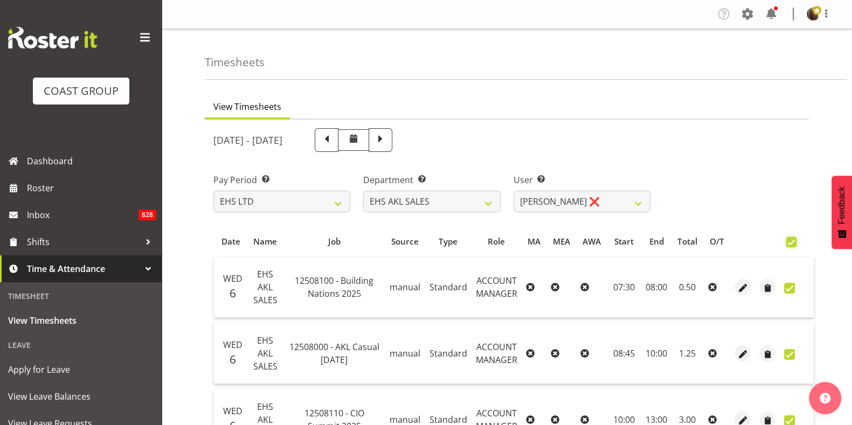
checkbox input "true"
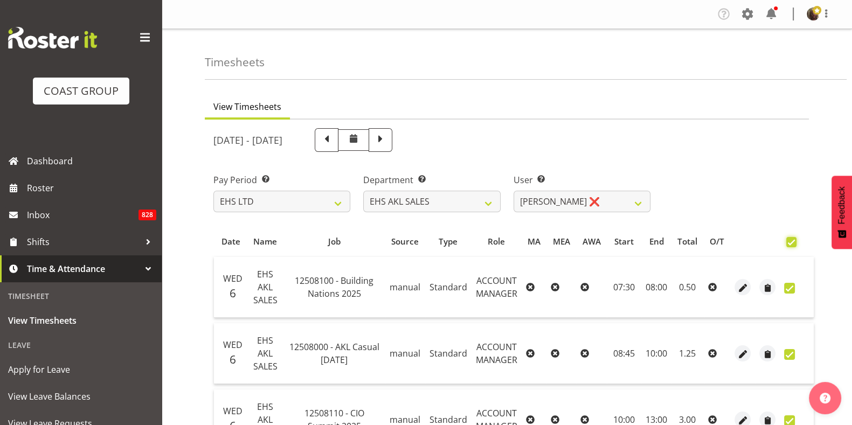
checkbox input "true"
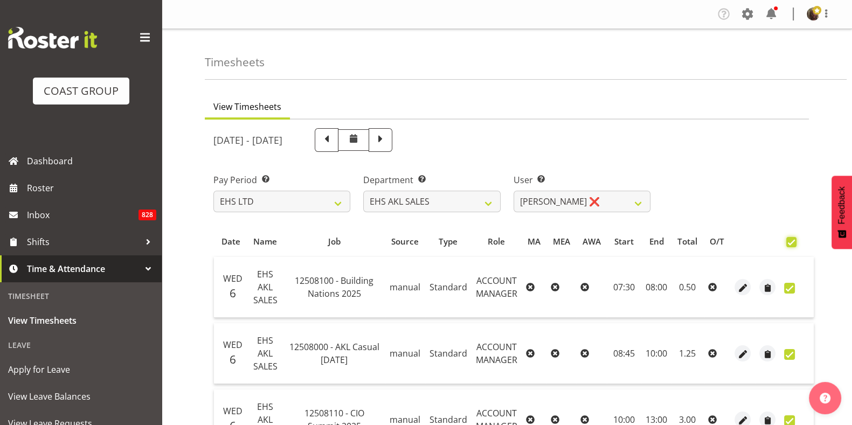
checkbox input "true"
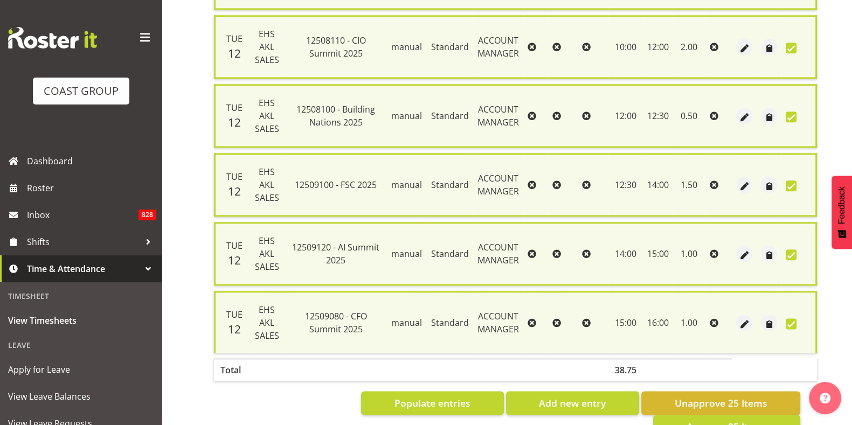
scroll to position [1618, 0]
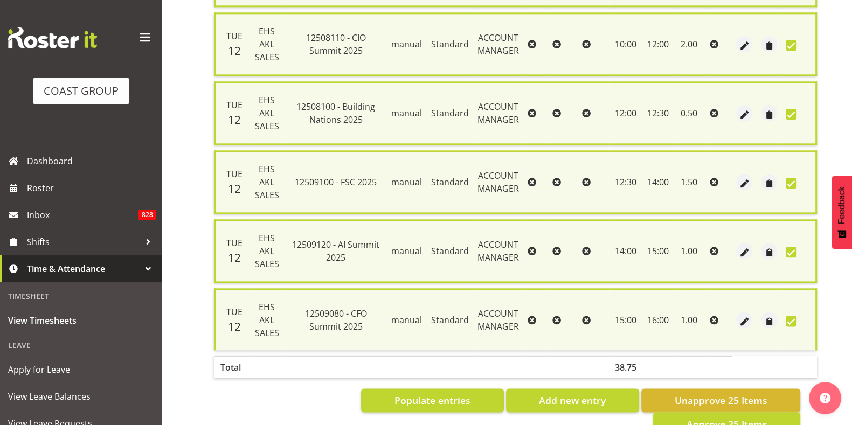
click at [726, 417] on span "Approve 25 Items" at bounding box center [726, 424] width 81 height 14
checkbox input "false"
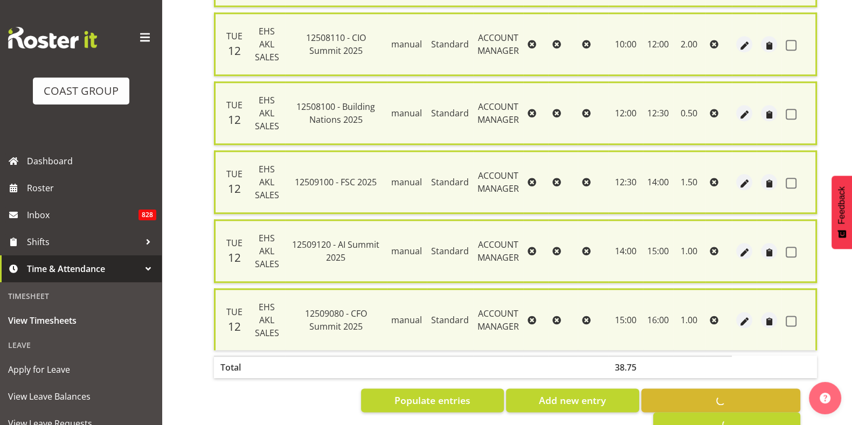
checkbox input "false"
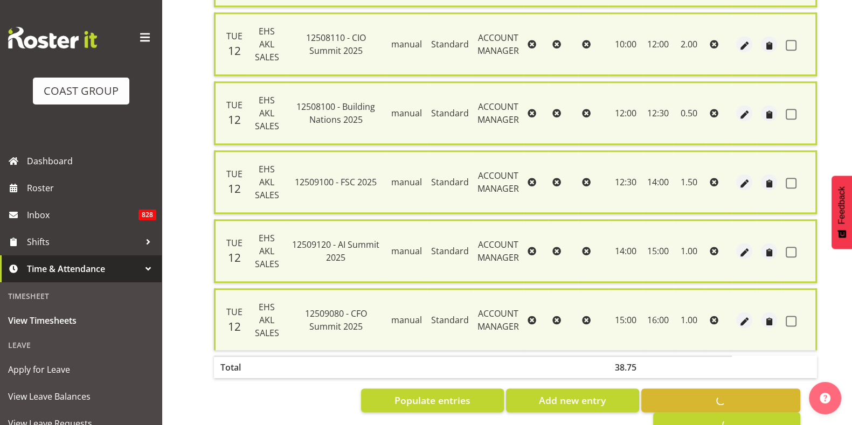
checkbox input "false"
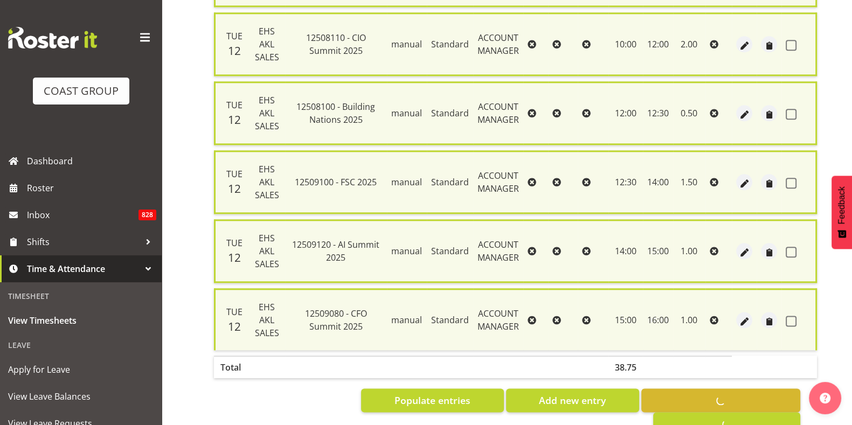
checkbox input "false"
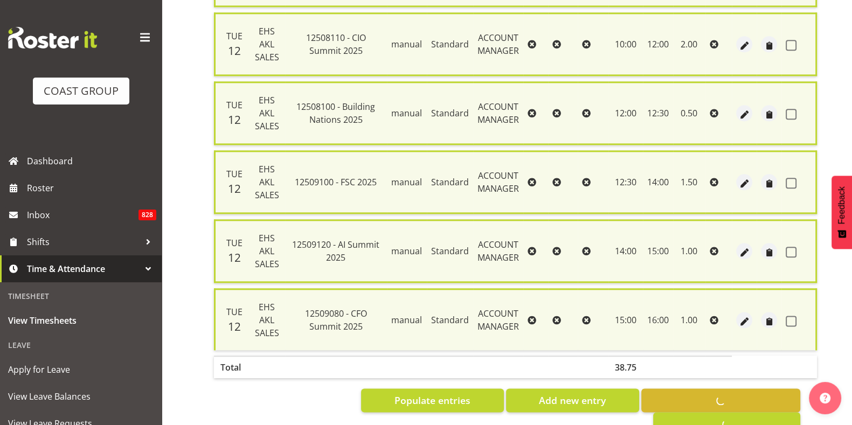
checkbox input "false"
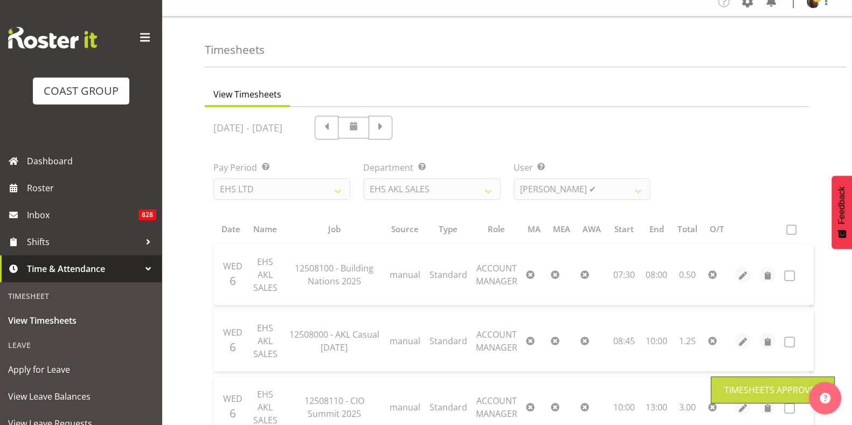
scroll to position [0, 0]
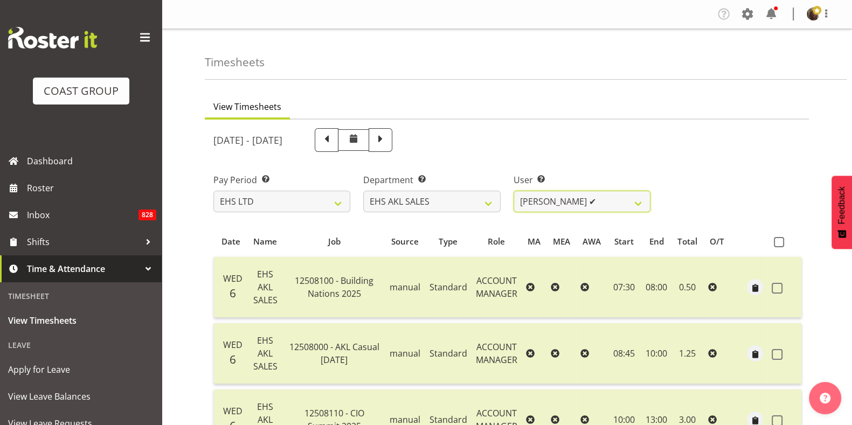
click at [554, 204] on select "Aleisha Midgley ✔ Annie Lister ✔ Bryony Spence ✔ Christina Jaramillo ❌ Dane Bot…" at bounding box center [581, 202] width 137 height 22
click at [513, 191] on select "Aleisha Midgley ✔ Annie Lister ✔ Bryony Spence ✔ Christina Jaramillo ❌ Dane Bot…" at bounding box center [581, 202] width 137 height 22
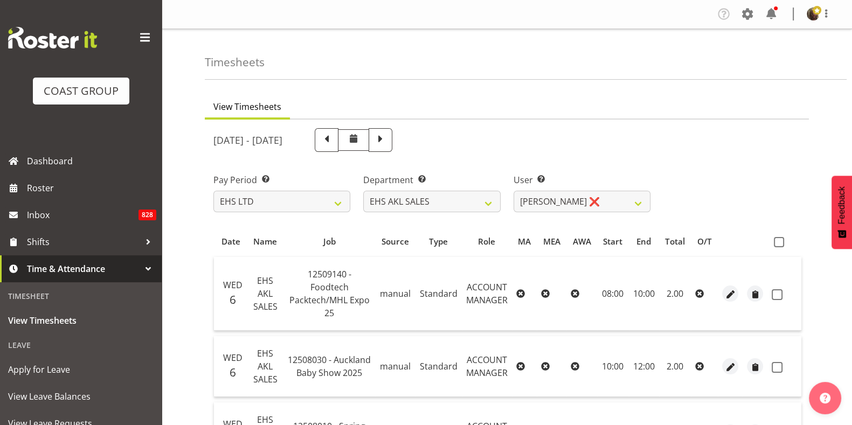
click at [778, 241] on span at bounding box center [778, 242] width 10 height 10
click at [778, 241] on input "checkbox" at bounding box center [776, 242] width 7 height 7
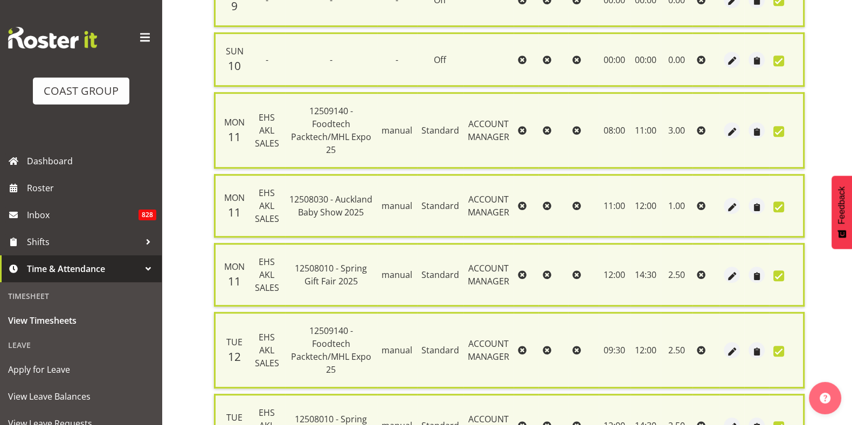
scroll to position [1204, 0]
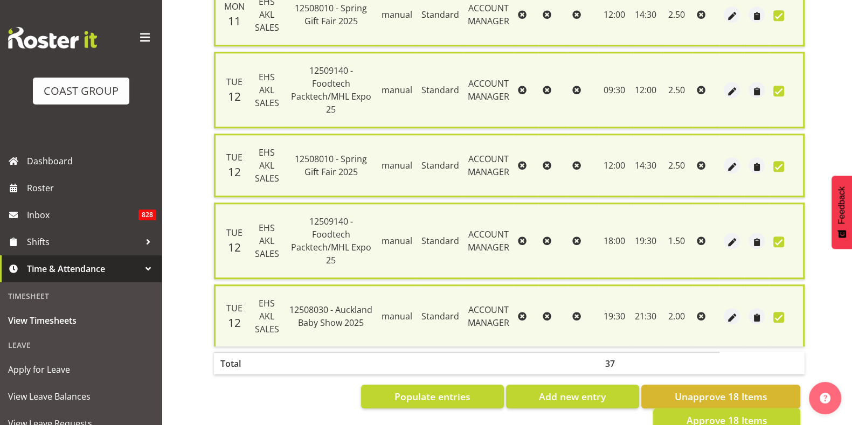
click at [713, 413] on span "Approve 18 Items" at bounding box center [726, 420] width 81 height 14
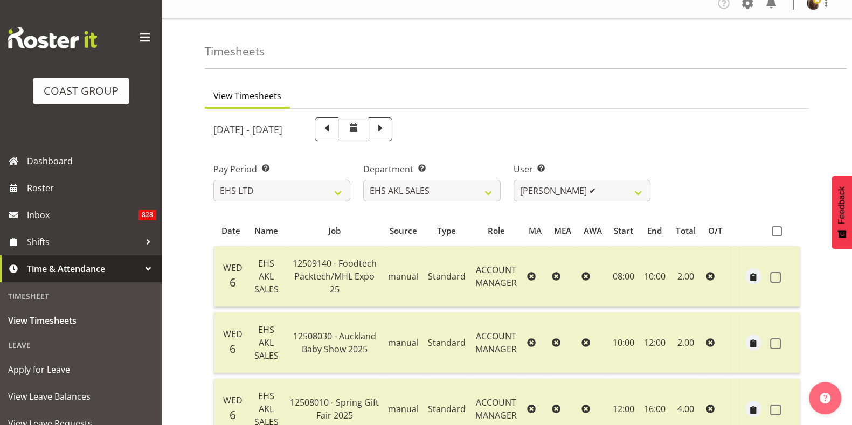
scroll to position [0, 0]
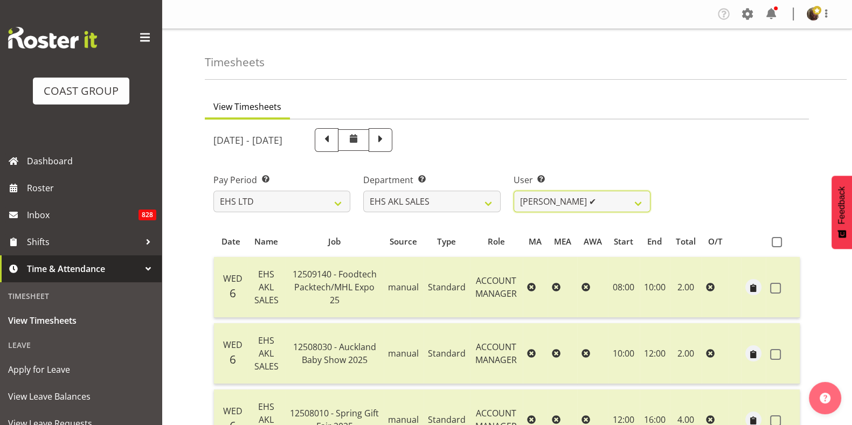
click at [574, 206] on select "Aleisha Midgley ✔ Annie Lister ✔ Bryony Spence ✔ Christina Jaramillo ❌ Dane Bot…" at bounding box center [581, 202] width 137 height 22
click at [513, 191] on select "Aleisha Midgley ✔ Annie Lister ✔ Bryony Spence ✔ Christina Jaramillo ❌ Dane Bot…" at bounding box center [581, 202] width 137 height 22
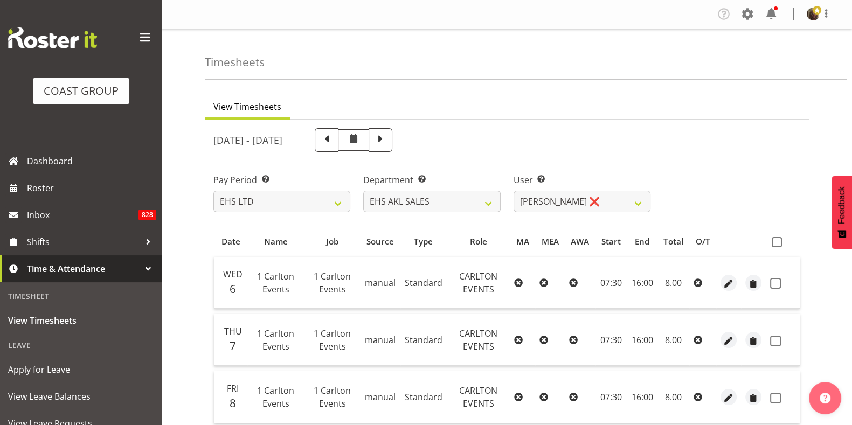
click at [775, 238] on span at bounding box center [776, 242] width 10 height 10
click at [775, 239] on input "checkbox" at bounding box center [774, 242] width 7 height 7
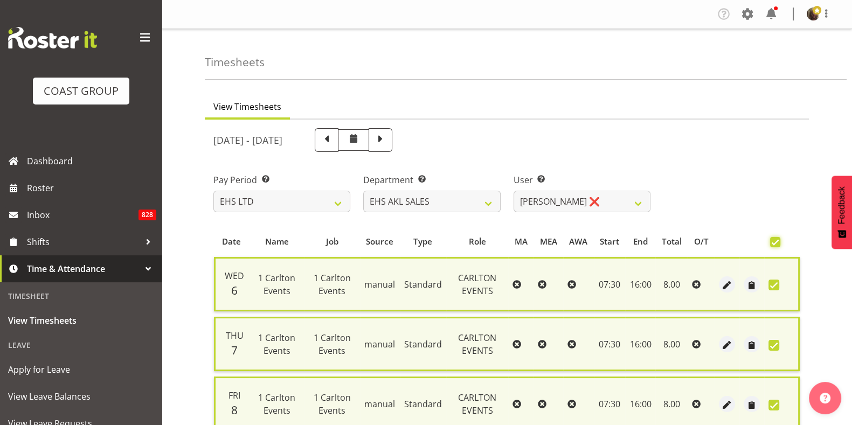
scroll to position [329, 0]
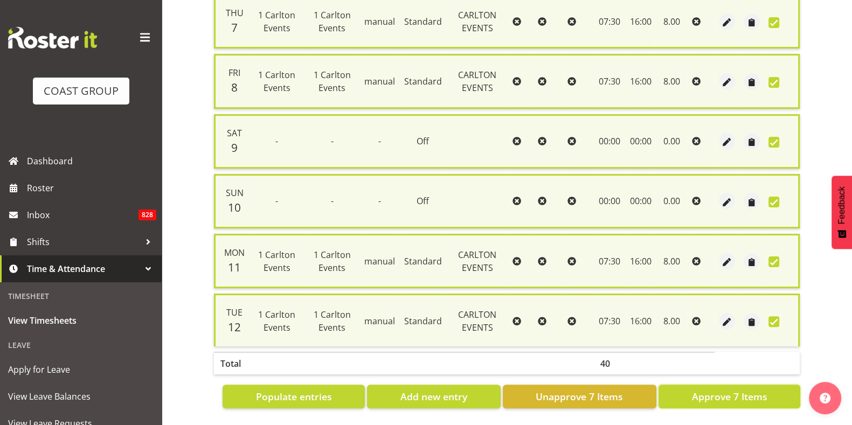
click at [727, 389] on span "Approve 7 Items" at bounding box center [728, 396] width 75 height 14
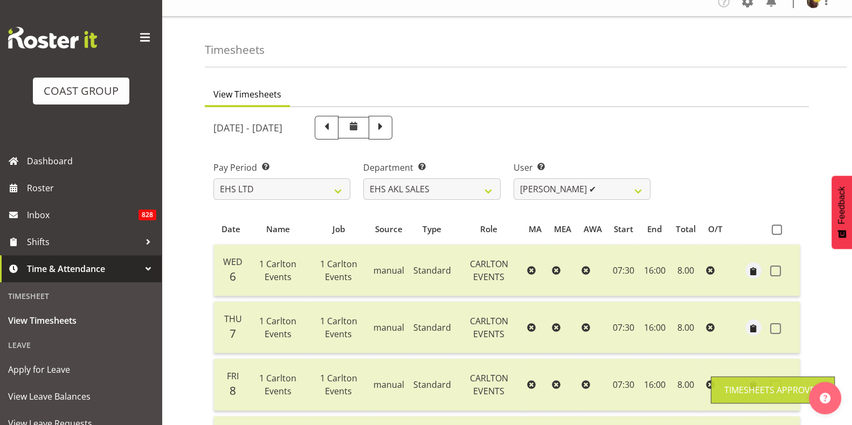
scroll to position [0, 0]
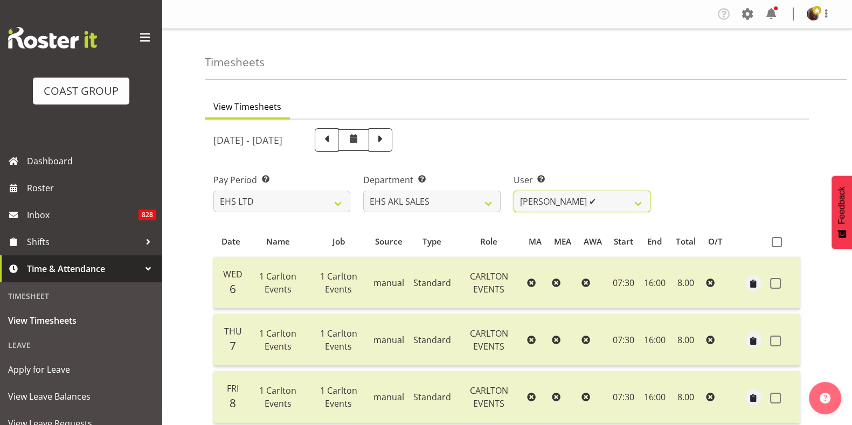
click at [571, 198] on select "Aleisha Midgley ✔ Annie Lister ✔ Bryony Spence ✔ Christina Jaramillo ❌ Dane Bot…" at bounding box center [581, 202] width 137 height 22
click at [513, 191] on select "Aleisha Midgley ✔ Annie Lister ✔ Bryony Spence ✔ Christina Jaramillo ❌ Dane Bot…" at bounding box center [581, 202] width 137 height 22
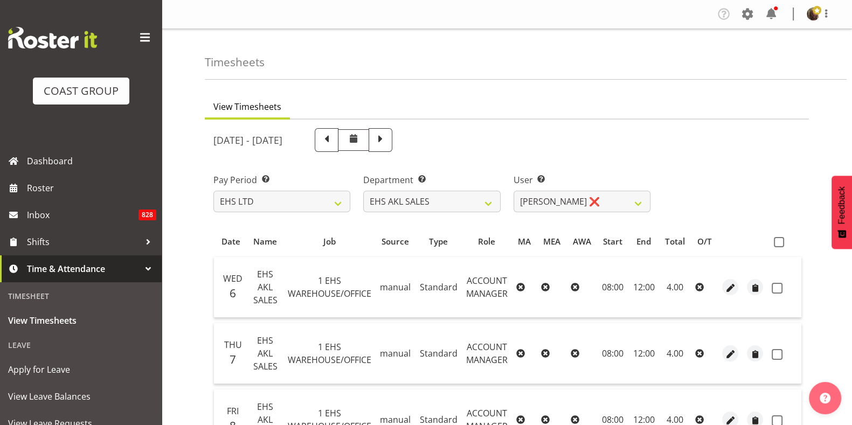
click at [782, 241] on span at bounding box center [778, 242] width 10 height 10
click at [780, 241] on input "checkbox" at bounding box center [776, 242] width 7 height 7
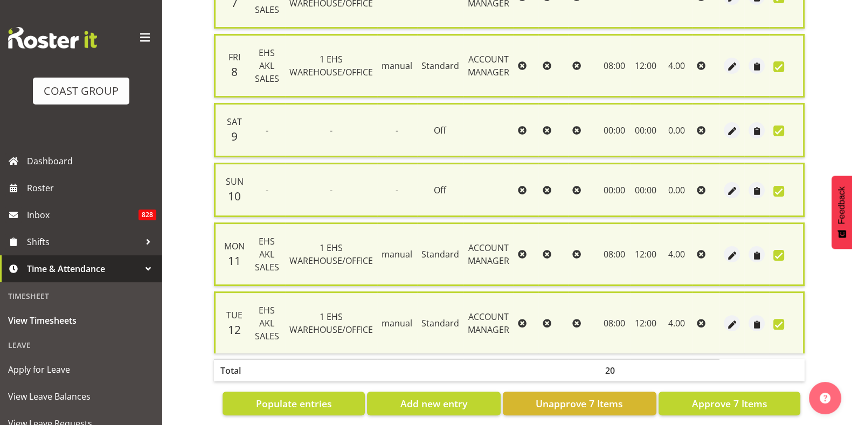
scroll to position [374, 0]
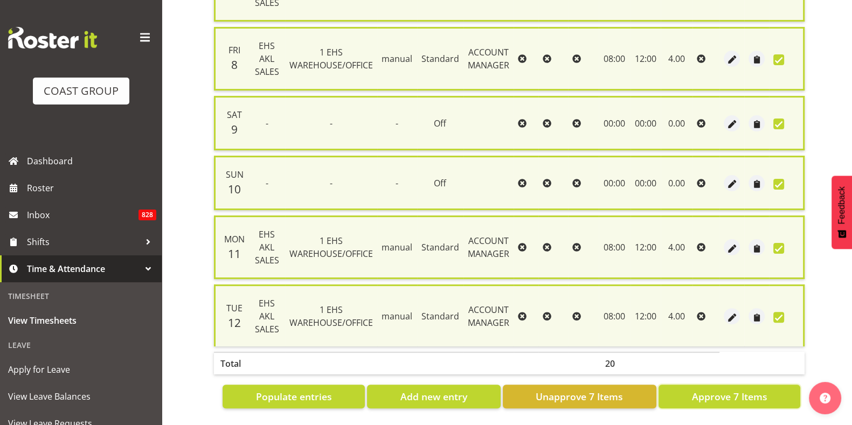
click at [719, 394] on button "Approve 7 Items" at bounding box center [729, 397] width 142 height 24
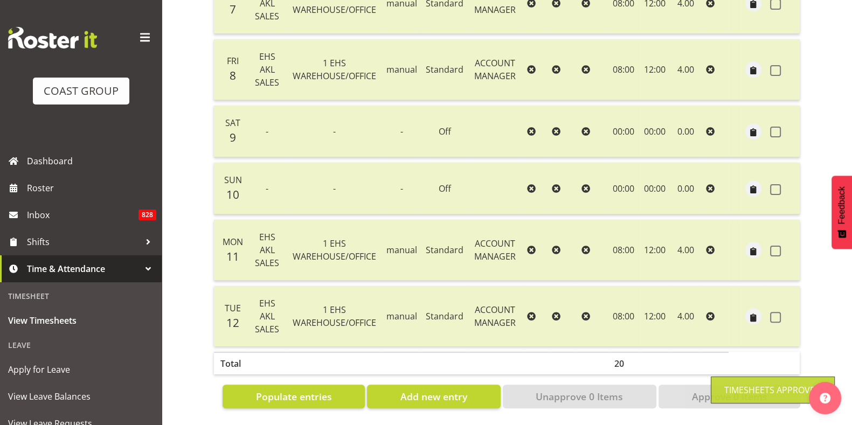
scroll to position [0, 0]
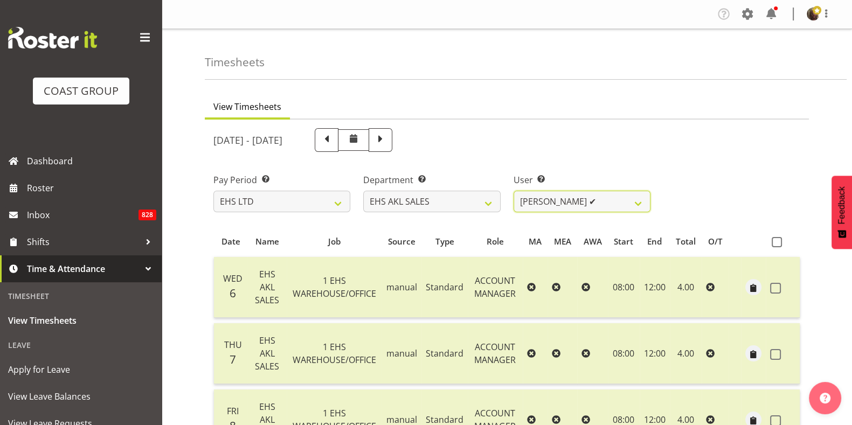
click at [543, 196] on select "Aleisha Midgley ✔ Annie Lister ✔ Bryony Spence ✔ Christina Jaramillo ❌ Dane Bot…" at bounding box center [581, 202] width 137 height 22
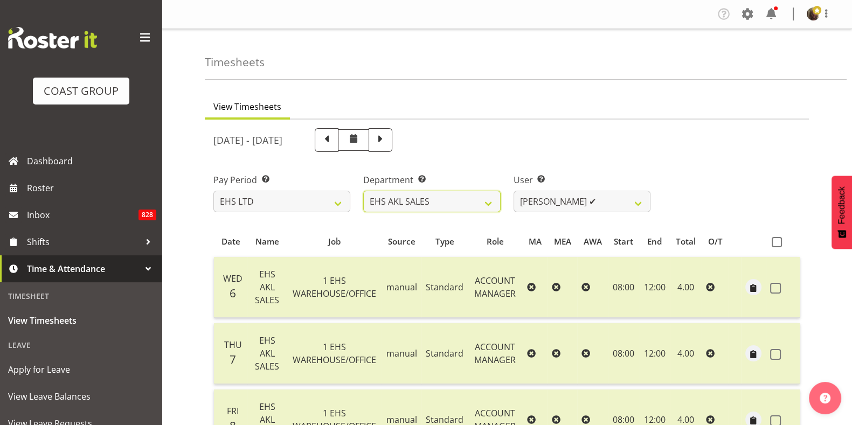
click at [479, 201] on select "EHS AKL CARPET EHS AKL DESIGNER EHS AKL SALES EHS CHC OPS EHS CHC SALES EHS WLG…" at bounding box center [431, 202] width 137 height 22
click at [363, 191] on select "EHS AKL CARPET EHS AKL DESIGNER EHS AKL SALES EHS CHC OPS EHS CHC SALES EHS WLG…" at bounding box center [431, 202] width 137 height 22
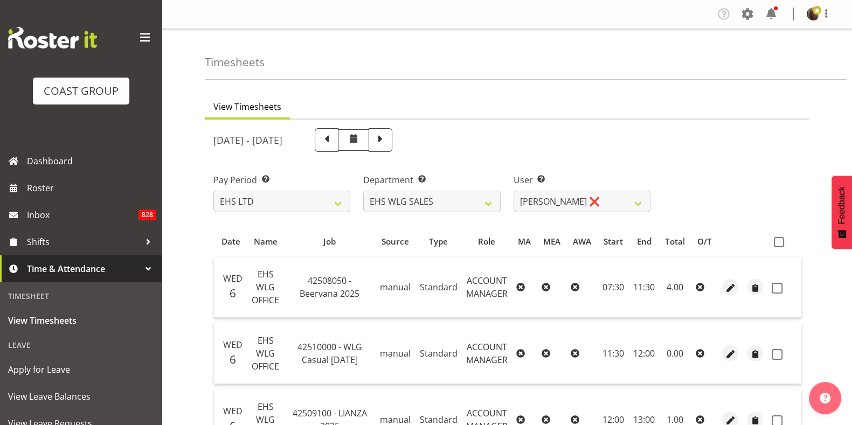
click at [779, 242] on span at bounding box center [778, 242] width 10 height 10
click at [779, 242] on input "checkbox" at bounding box center [776, 242] width 7 height 7
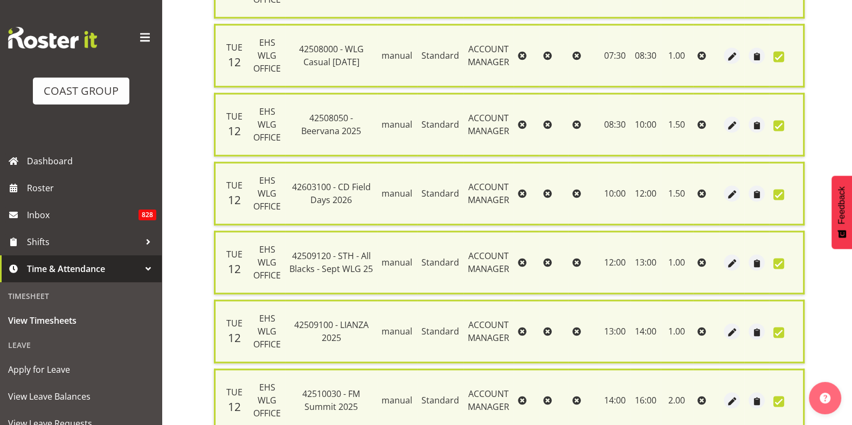
scroll to position [2162, 0]
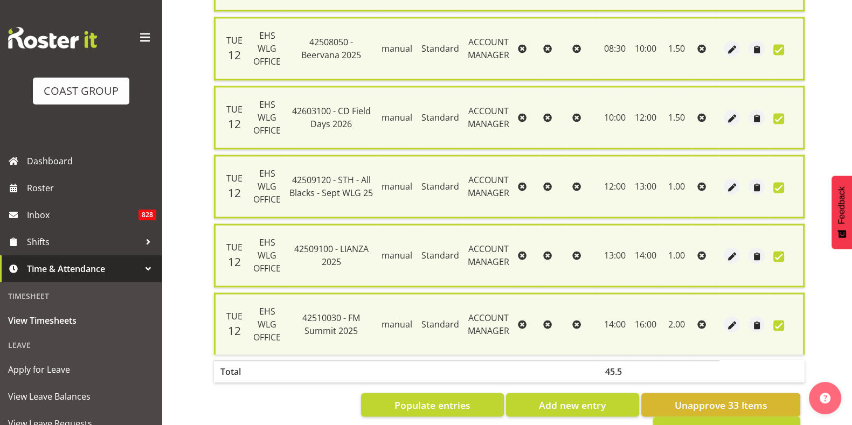
click at [705, 421] on span "Approve 33 Items" at bounding box center [726, 428] width 81 height 14
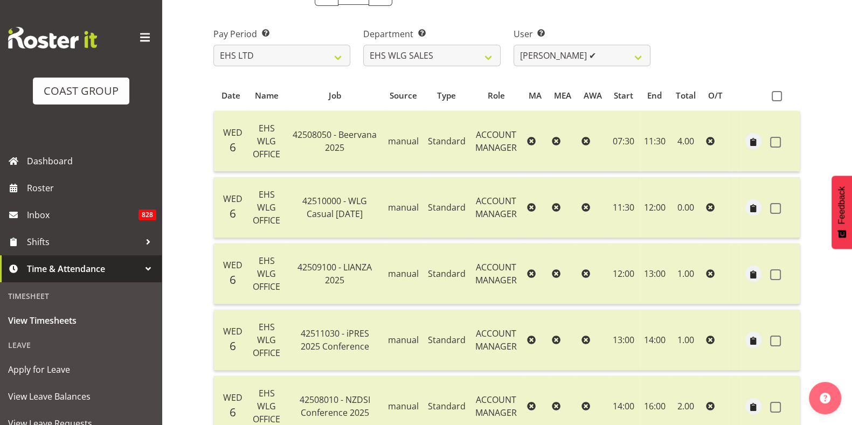
scroll to position [0, 0]
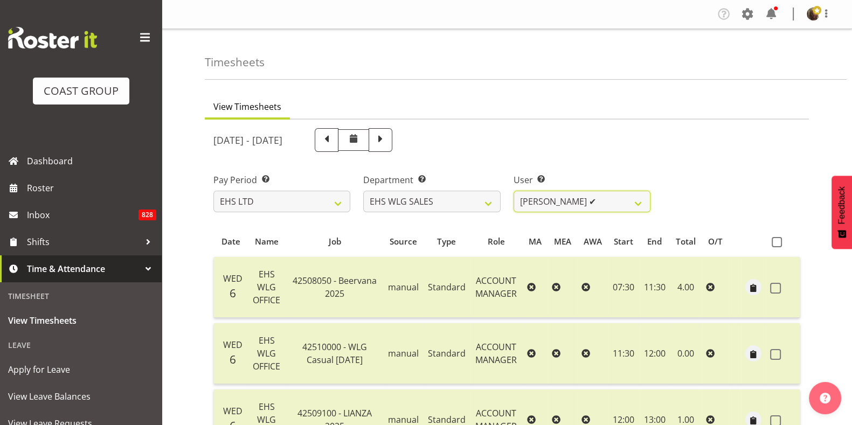
click at [571, 210] on select "Lu Budden ✔ Tatiyana Isaac ❌" at bounding box center [581, 202] width 137 height 22
click at [513, 191] on select "Lu Budden ✔ Tatiyana Isaac ❌" at bounding box center [581, 202] width 137 height 22
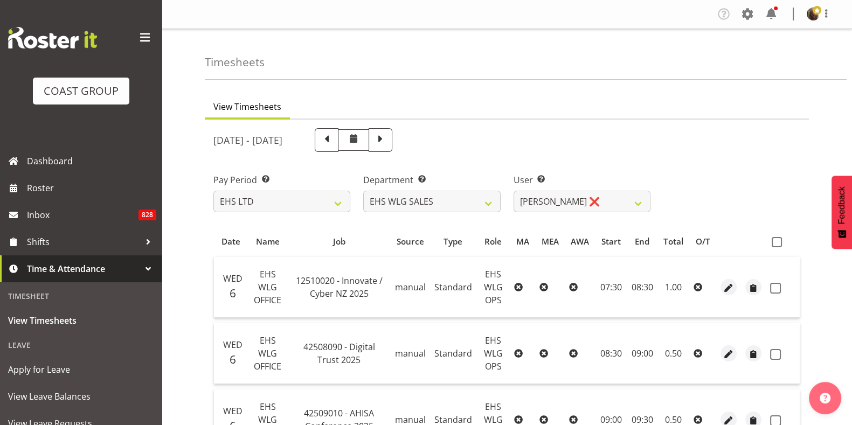
click at [773, 243] on span at bounding box center [776, 242] width 10 height 10
click at [773, 243] on input "checkbox" at bounding box center [774, 242] width 7 height 7
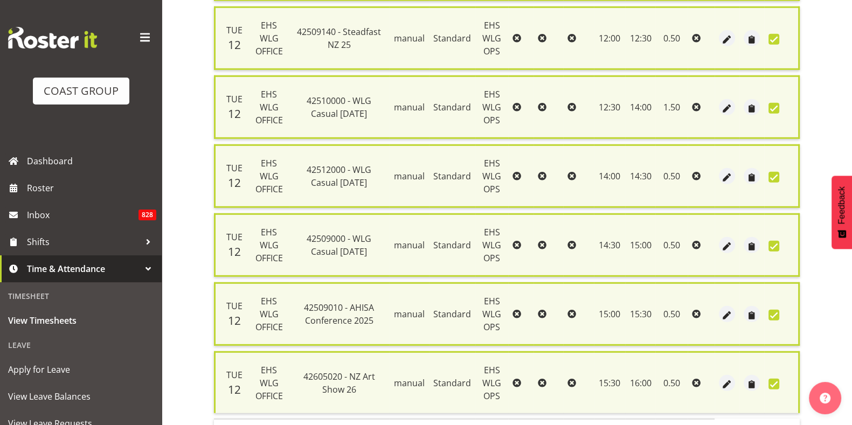
scroll to position [3862, 0]
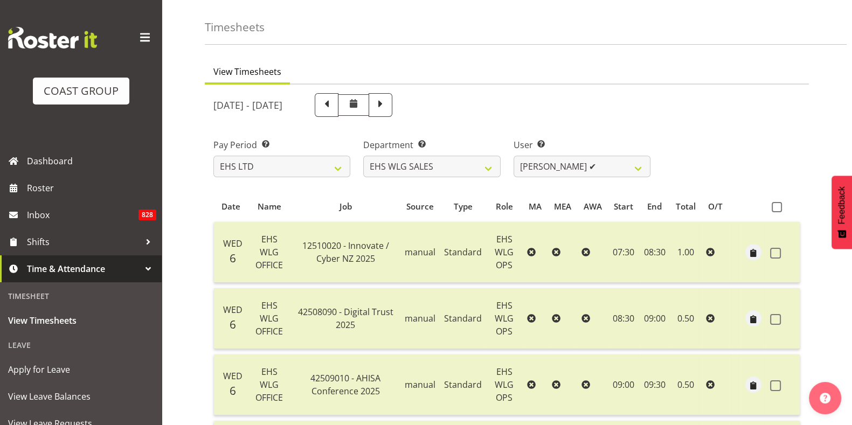
scroll to position [0, 0]
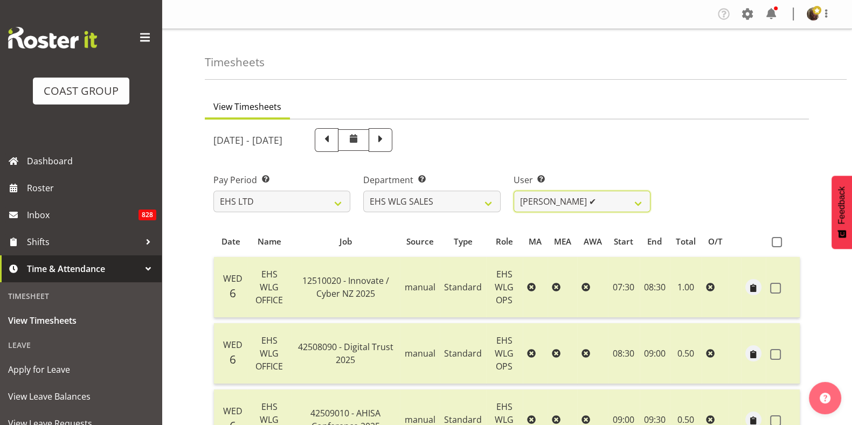
click at [568, 197] on select "Lu Budden ✔ Tatiyana Isaac ✔" at bounding box center [581, 202] width 137 height 22
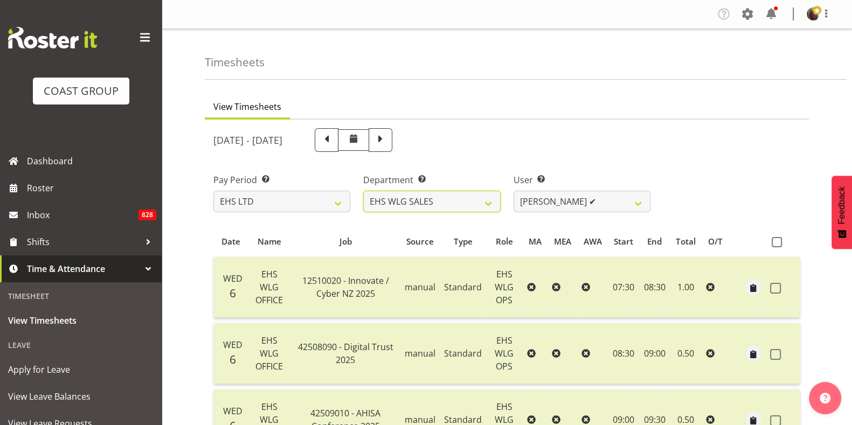
click at [480, 203] on select "EHS AKL CARPET EHS AKL DESIGNER EHS AKL SALES EHS CHC OPS EHS CHC SALES EHS WLG…" at bounding box center [431, 202] width 137 height 22
click at [363, 191] on select "EHS AKL CARPET EHS AKL DESIGNER EHS AKL SALES EHS CHC OPS EHS CHC SALES EHS WLG…" at bounding box center [431, 202] width 137 height 22
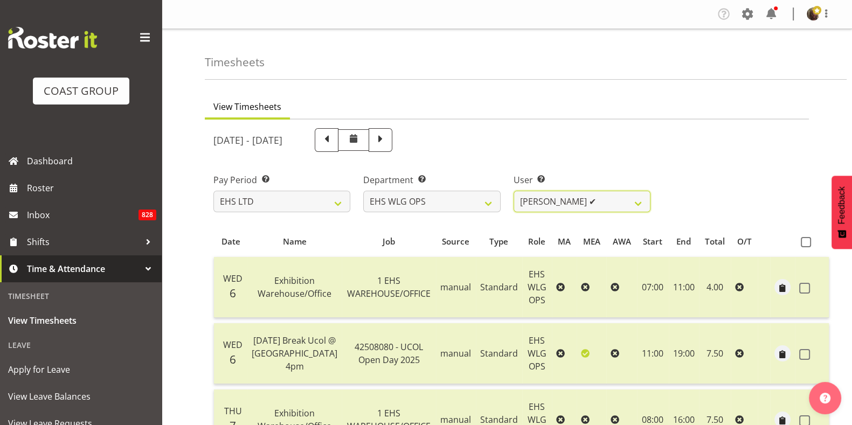
click at [607, 199] on select "Darryl Burns ✔ Geoffrey Robertson ✔ Jackson Howsan ✔ Kade Tiatia ❌ Michael Ngam…" at bounding box center [581, 202] width 137 height 22
click at [513, 191] on select "Darryl Burns ✔ Geoffrey Robertson ✔ Jackson Howsan ✔ Kade Tiatia ❌ Michael Ngam…" at bounding box center [581, 202] width 137 height 22
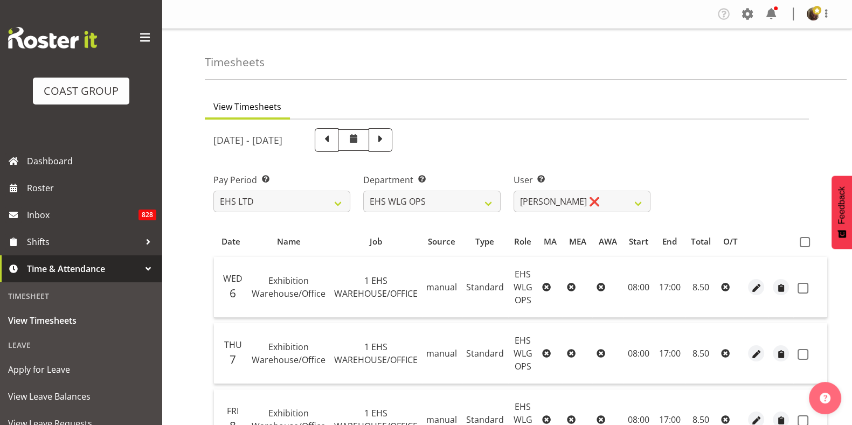
click at [803, 244] on span at bounding box center [804, 242] width 10 height 10
click at [803, 244] on input "checkbox" at bounding box center [802, 242] width 7 height 7
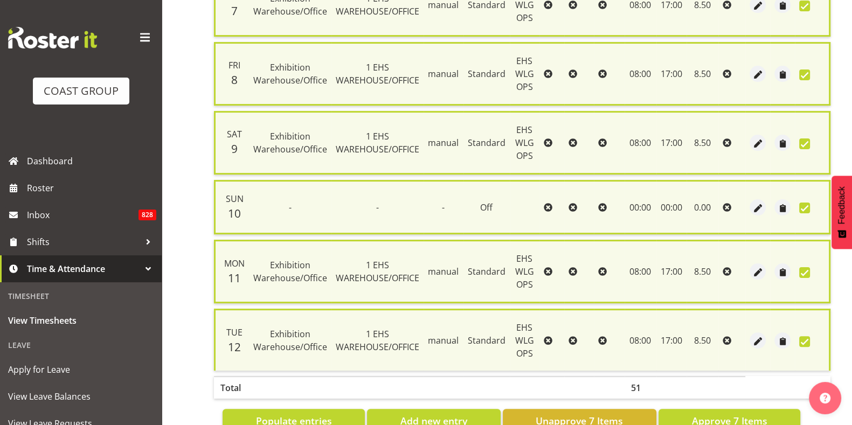
scroll to position [383, 0]
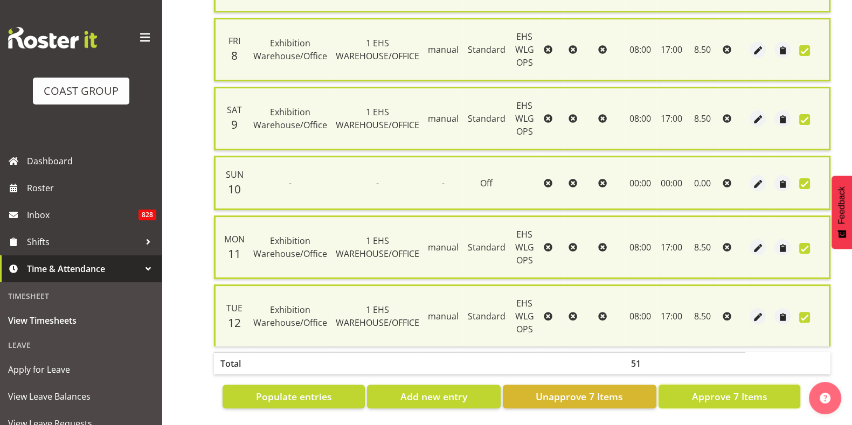
click at [711, 389] on span "Approve 7 Items" at bounding box center [728, 396] width 75 height 14
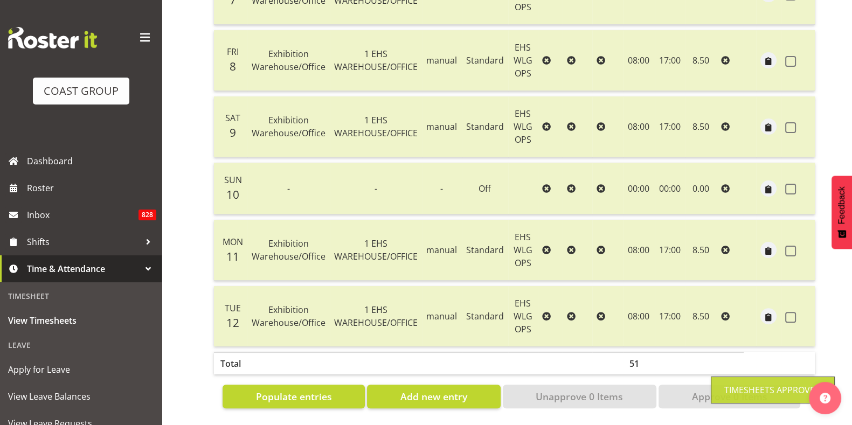
scroll to position [0, 0]
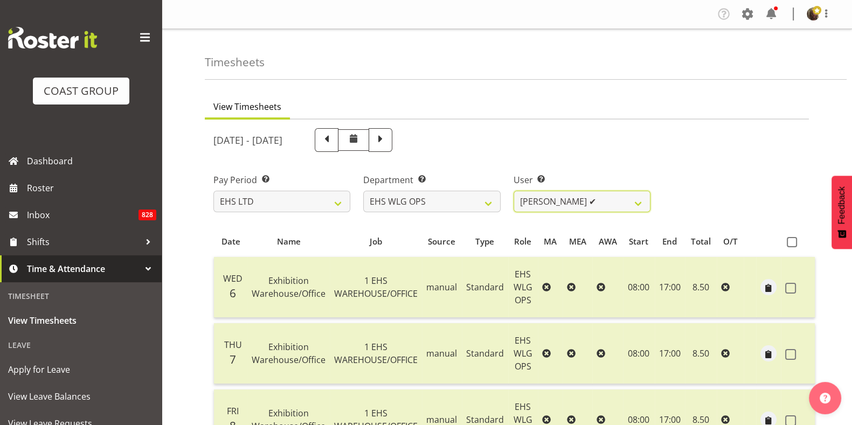
click at [549, 206] on select "Darryl Burns ✔ Geoffrey Robertson ✔ Jackson Howsan ✔ Kade Tiatia ✔ Michael Ngam…" at bounding box center [581, 202] width 137 height 22
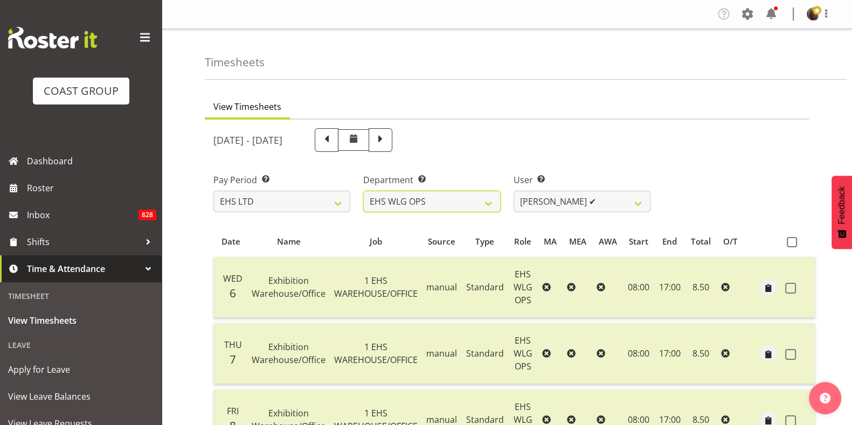
click at [490, 199] on select "EHS AKL CARPET EHS AKL DESIGNER EHS AKL SALES EHS CHC OPS EHS CHC SALES EHS WLG…" at bounding box center [431, 202] width 137 height 22
click at [363, 191] on select "EHS AKL CARPET EHS AKL DESIGNER EHS AKL SALES EHS CHC OPS EHS CHC SALES EHS WLG…" at bounding box center [431, 202] width 137 height 22
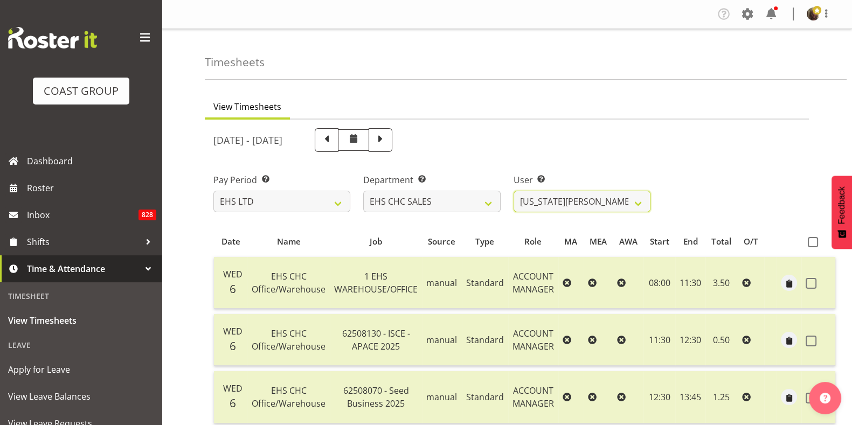
click at [556, 205] on select "Georgia Costain ✔ Kelly Butterill ✔ Nicola Ransome ✔" at bounding box center [581, 202] width 137 height 22
click at [513, 191] on select "Georgia Costain ✔ Kelly Butterill ✔ Nicola Ransome ✔" at bounding box center [581, 202] width 137 height 22
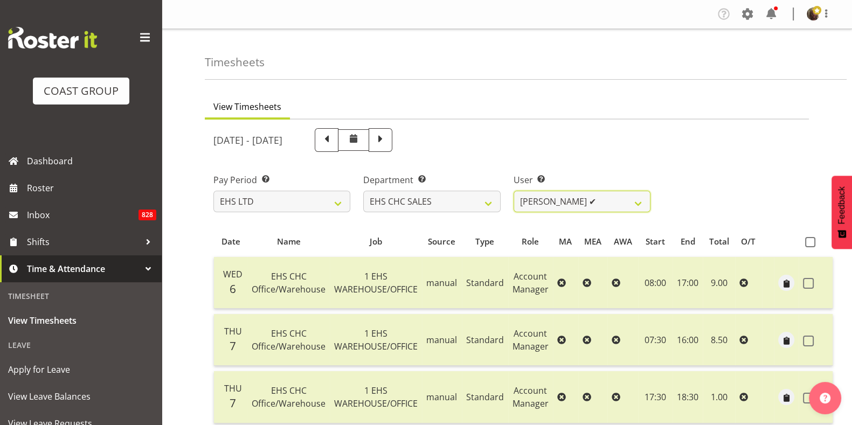
click at [608, 202] on select "Georgia Costain ✔ Kelly Butterill ✔ Nicola Ransome ✔" at bounding box center [581, 202] width 137 height 22
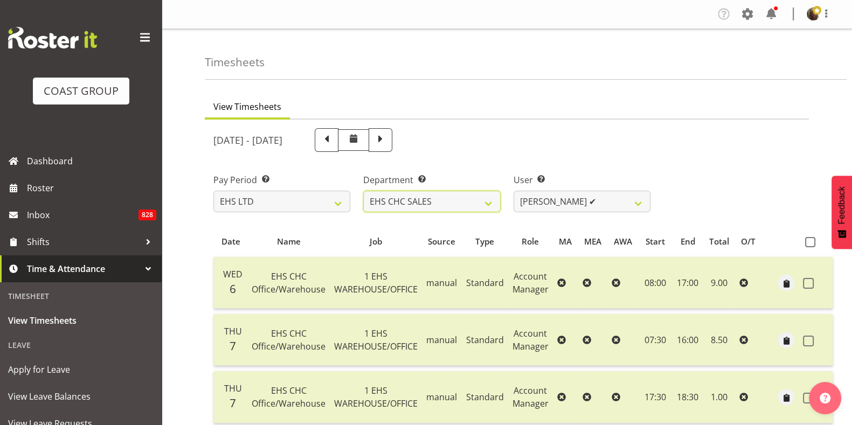
click at [460, 203] on select "EHS AKL CARPET EHS AKL DESIGNER EHS AKL SALES EHS CHC OPS EHS CHC SALES EHS WLG…" at bounding box center [431, 202] width 137 height 22
click at [363, 191] on select "EHS AKL CARPET EHS AKL DESIGNER EHS AKL SALES EHS CHC OPS EHS CHC SALES EHS WLG…" at bounding box center [431, 202] width 137 height 22
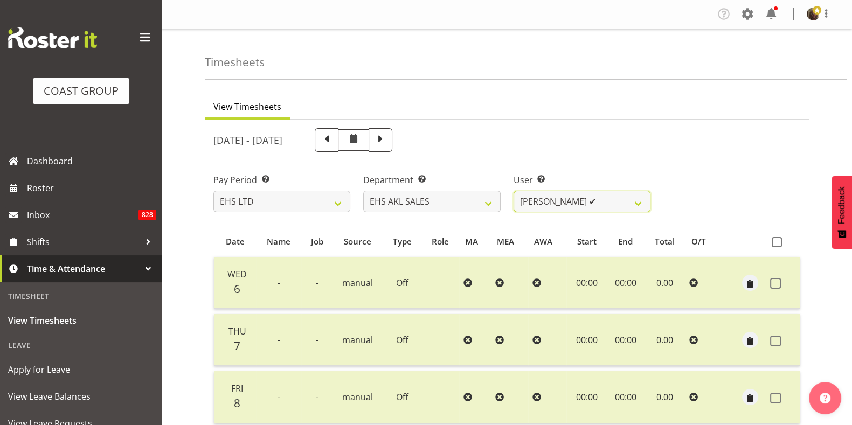
click at [558, 205] on select "Aleisha Midgley ✔ Annie Lister ✔ Bryony Spence ✔ Christina Jaramillo ❌ Dane Bot…" at bounding box center [581, 202] width 137 height 22
click at [513, 191] on select "Aleisha Midgley ✔ Annie Lister ✔ Bryony Spence ✔ Christina Jaramillo ❌ Dane Bot…" at bounding box center [581, 202] width 137 height 22
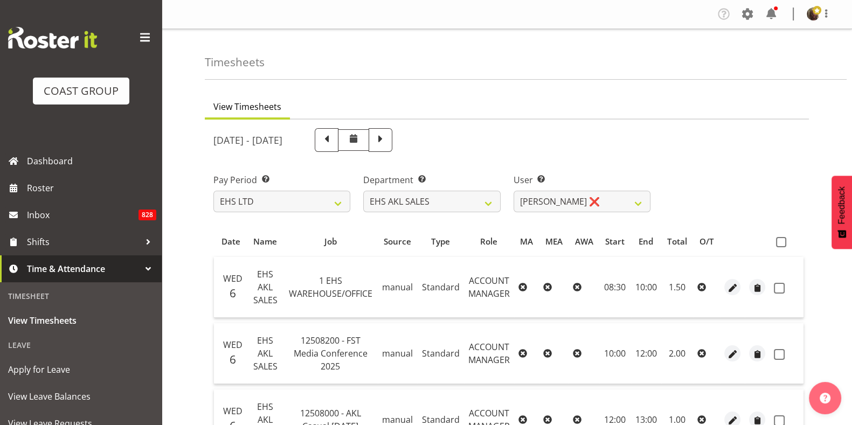
click at [776, 241] on span at bounding box center [781, 242] width 10 height 10
click at [776, 241] on input "checkbox" at bounding box center [779, 242] width 7 height 7
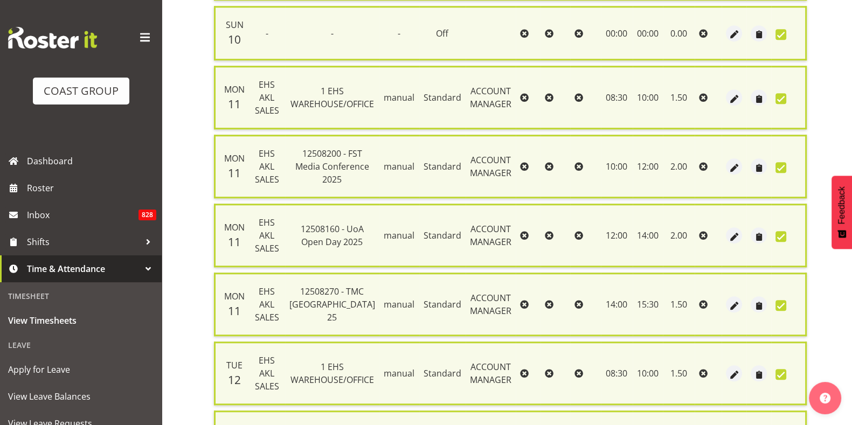
scroll to position [1357, 0]
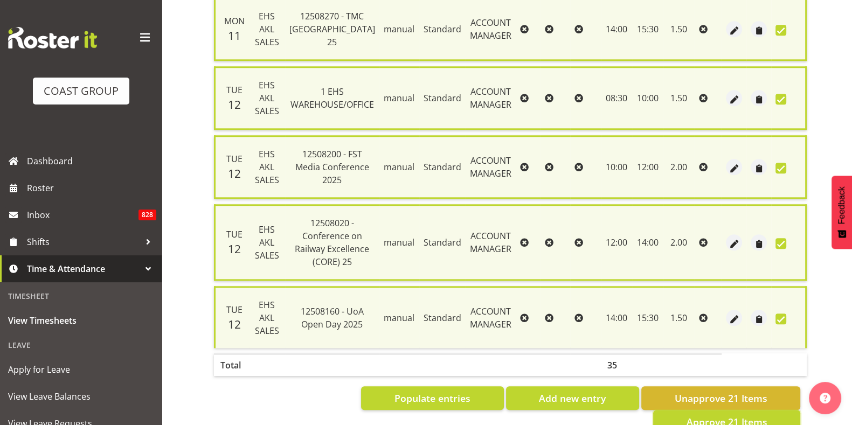
click at [694, 415] on span "Approve 21 Items" at bounding box center [726, 422] width 81 height 14
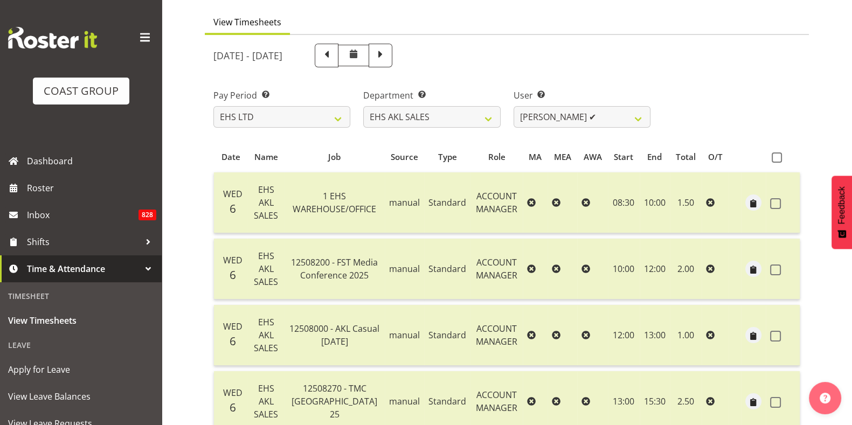
scroll to position [0, 0]
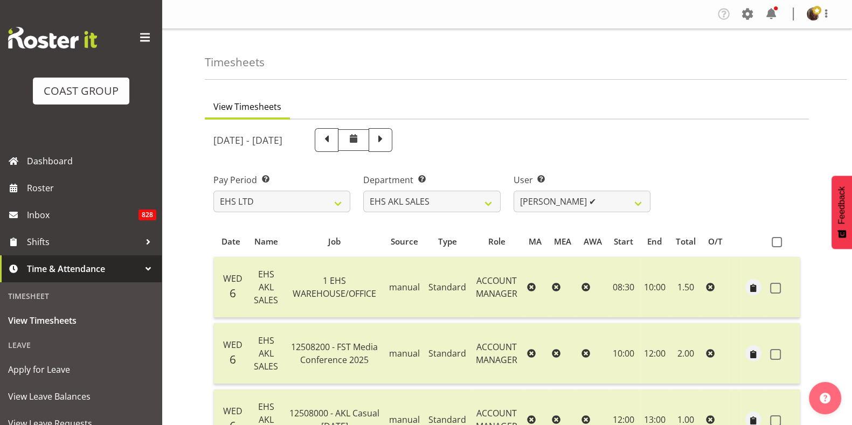
click at [466, 212] on div "Department Select which department you would like to view. EHS AKL CARPET EHS A…" at bounding box center [432, 188] width 150 height 60
click at [463, 201] on select "EHS AKL CARPET EHS AKL DESIGNER EHS AKL SALES EHS CHC OPS EHS CHC SALES EHS WLG…" at bounding box center [431, 202] width 137 height 22
click at [363, 191] on select "EHS AKL CARPET EHS AKL DESIGNER EHS AKL SALES EHS CHC OPS EHS CHC SALES EHS WLG…" at bounding box center [431, 202] width 137 height 22
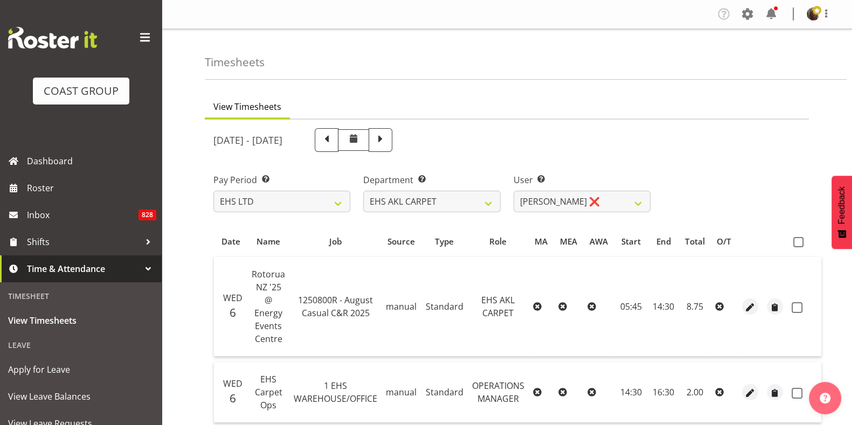
click at [800, 246] on span at bounding box center [798, 242] width 10 height 10
click at [800, 246] on input "checkbox" at bounding box center [796, 242] width 7 height 7
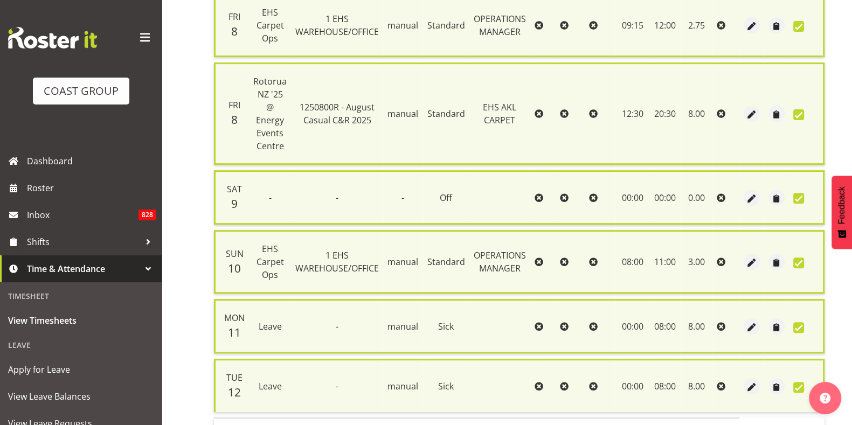
scroll to position [579, 0]
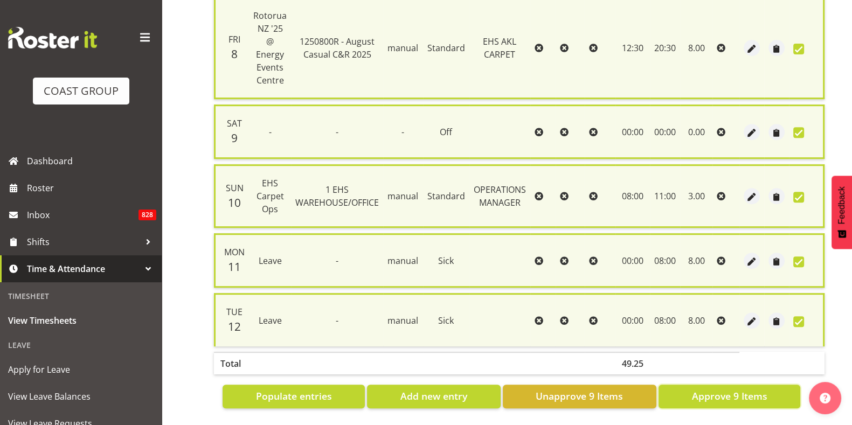
click at [708, 389] on span "Approve 9 Items" at bounding box center [728, 396] width 75 height 14
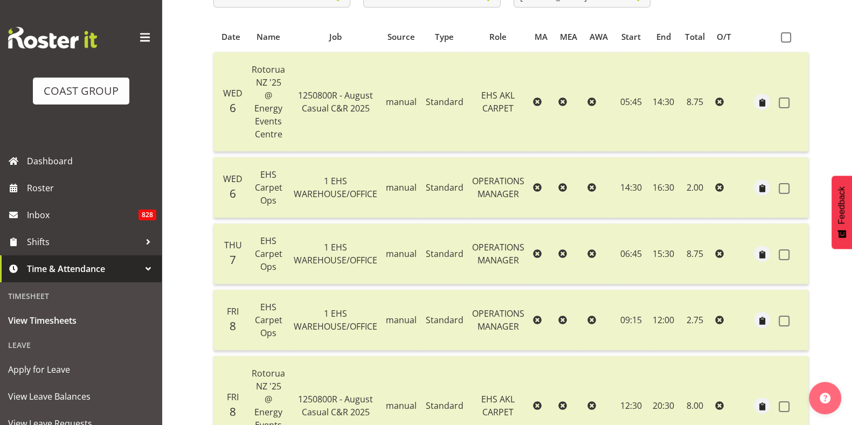
scroll to position [0, 0]
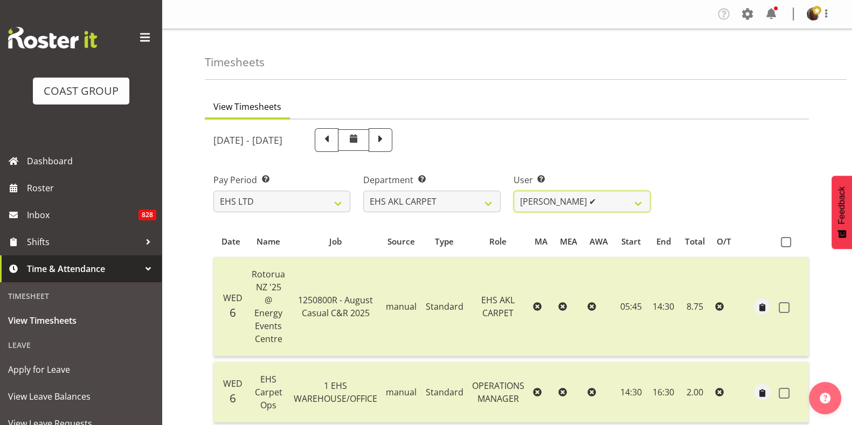
click at [554, 198] on select "Brittany Taylor ✔" at bounding box center [581, 202] width 137 height 22
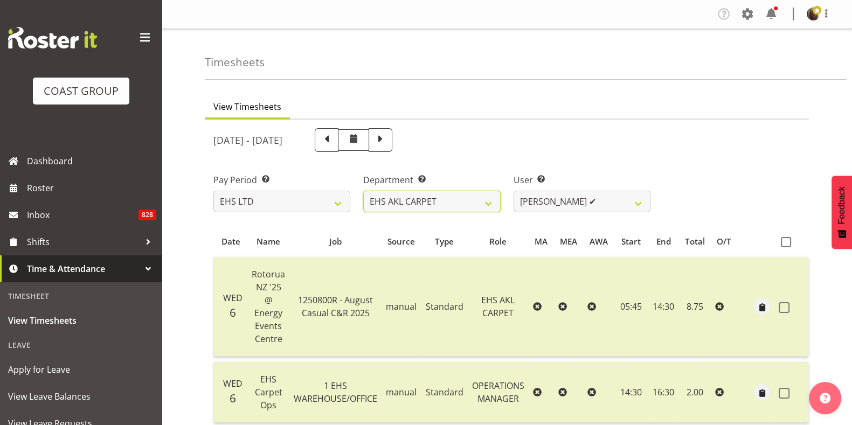
click at [484, 203] on select "EHS AKL CARPET EHS AKL DESIGNER EHS AKL SALES EHS CHC OPS EHS CHC SALES EHS WLG…" at bounding box center [431, 202] width 137 height 22
click at [363, 191] on select "EHS AKL CARPET EHS AKL DESIGNER EHS AKL SALES EHS CHC OPS EHS CHC SALES EHS WLG…" at bounding box center [431, 202] width 137 height 22
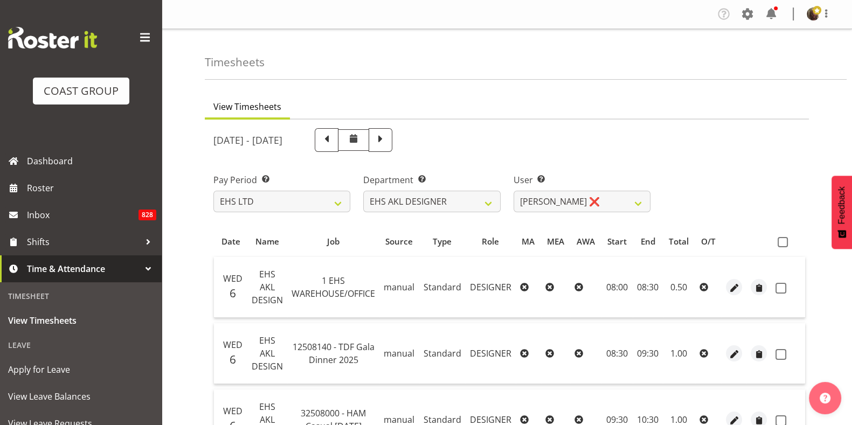
click at [781, 243] on span at bounding box center [782, 242] width 10 height 10
click at [781, 243] on input "checkbox" at bounding box center [780, 242] width 7 height 7
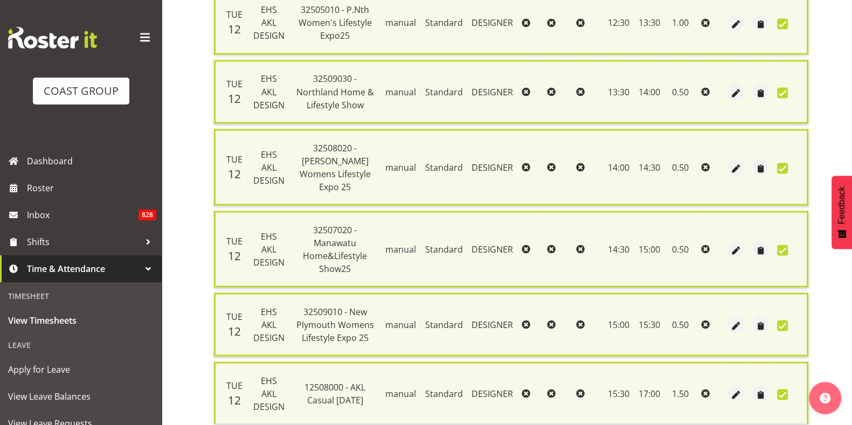
scroll to position [2520, 0]
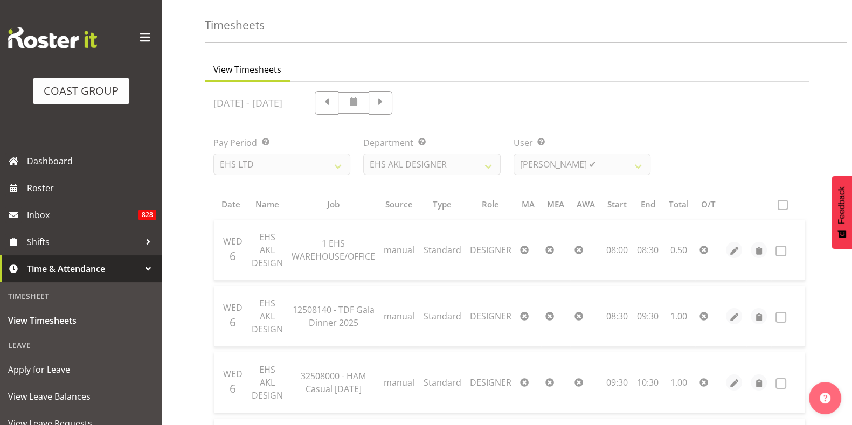
scroll to position [0, 0]
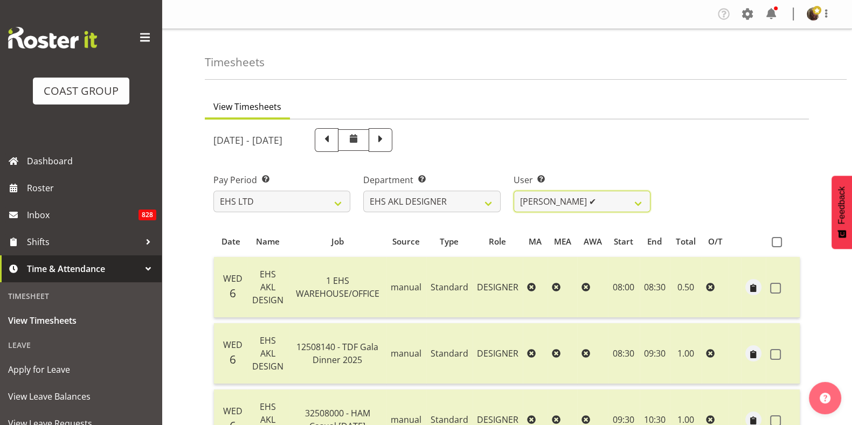
click at [583, 200] on select "Daniel An ✔ Maria Scarabino ✔ Mathew Rolle ❌ Sebastian Ibanez ❌ Yunlin Xie ✔" at bounding box center [581, 202] width 137 height 22
click at [513, 191] on select "Daniel An ✔ Maria Scarabino ✔ Mathew Rolle ❌ Sebastian Ibanez ❌ Yunlin Xie ✔" at bounding box center [581, 202] width 137 height 22
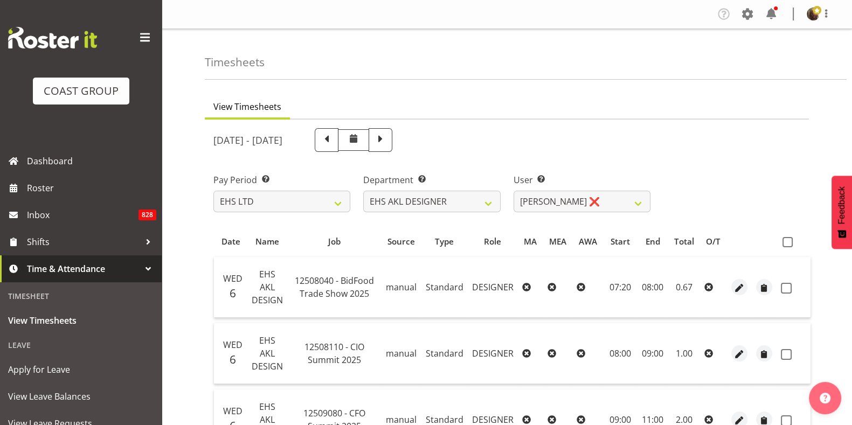
click at [782, 243] on span at bounding box center [787, 242] width 10 height 10
click at [782, 243] on input "checkbox" at bounding box center [785, 242] width 7 height 7
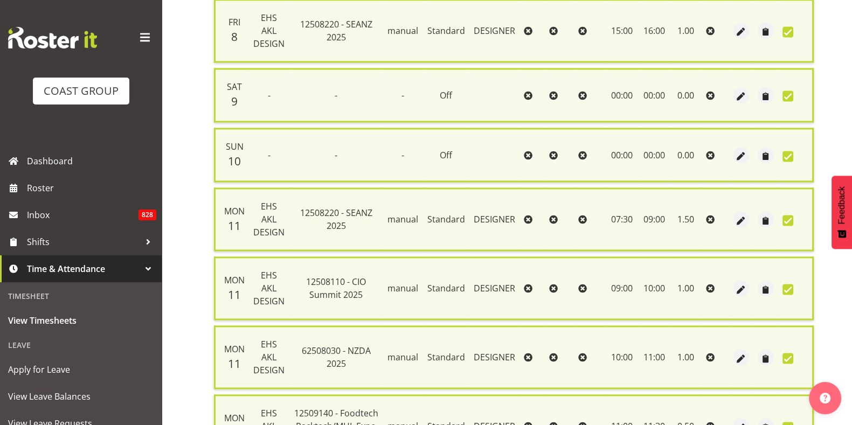
scroll to position [2340, 0]
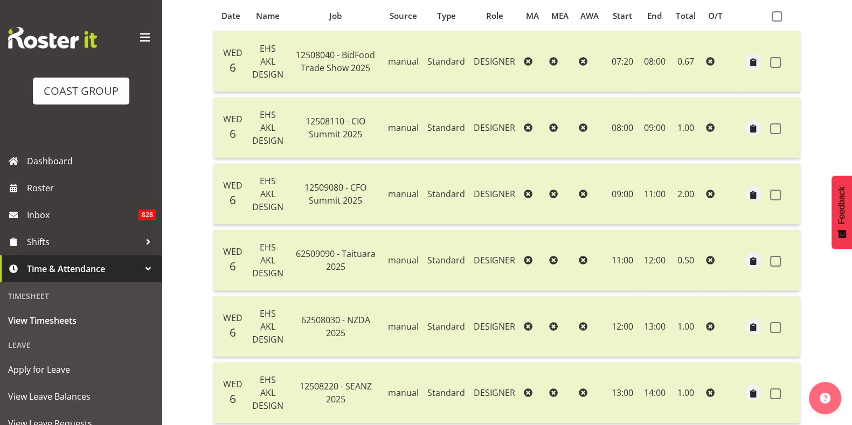
scroll to position [0, 0]
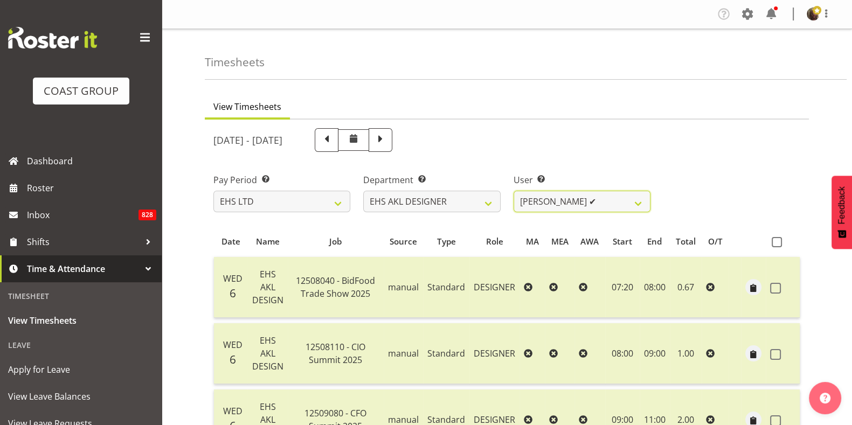
click at [594, 210] on select "Daniel An ✔ Maria Scarabino ✔ Mathew Rolle ✔ Sebastian Ibanez ❌ Yunlin Xie ✔" at bounding box center [581, 202] width 137 height 22
click at [513, 191] on select "Daniel An ✔ Maria Scarabino ✔ Mathew Rolle ✔ Sebastian Ibanez ❌ Yunlin Xie ✔" at bounding box center [581, 202] width 137 height 22
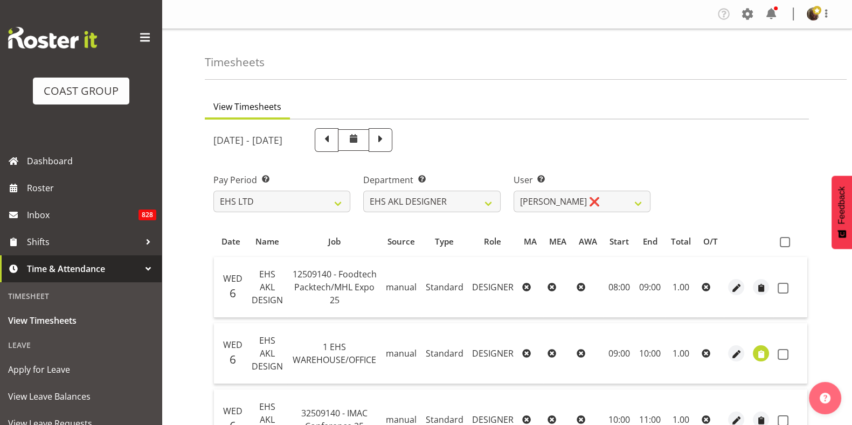
click at [784, 243] on span at bounding box center [784, 242] width 10 height 10
click at [784, 243] on input "checkbox" at bounding box center [782, 242] width 7 height 7
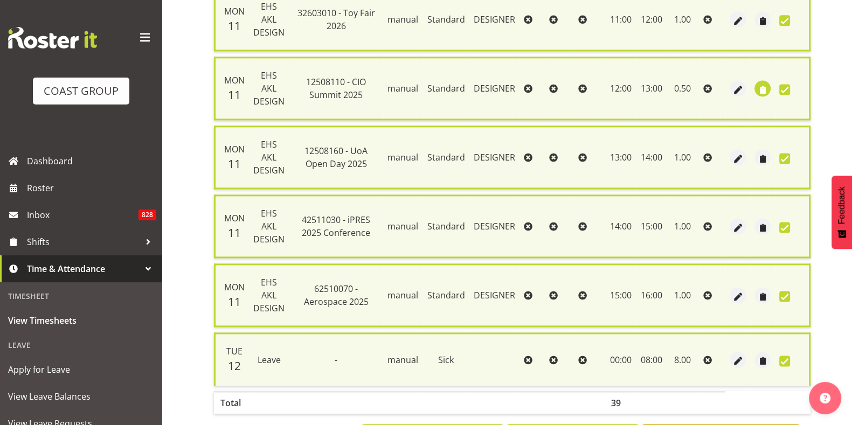
scroll to position [1895, 0]
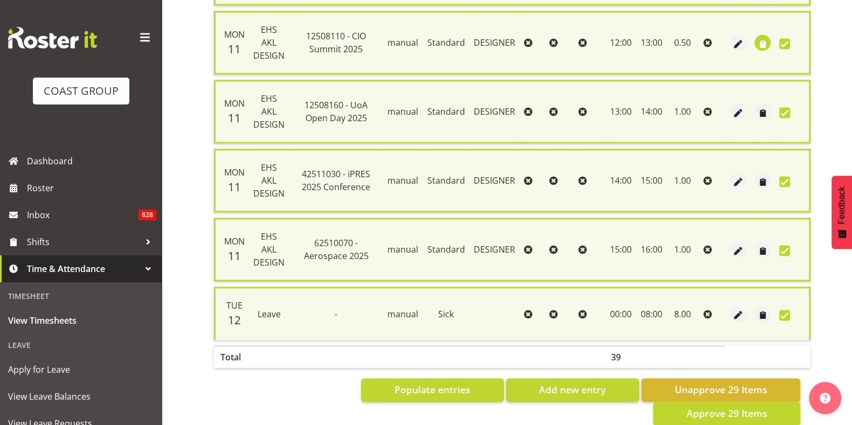
click at [728, 406] on span "Approve 29 Items" at bounding box center [726, 413] width 81 height 14
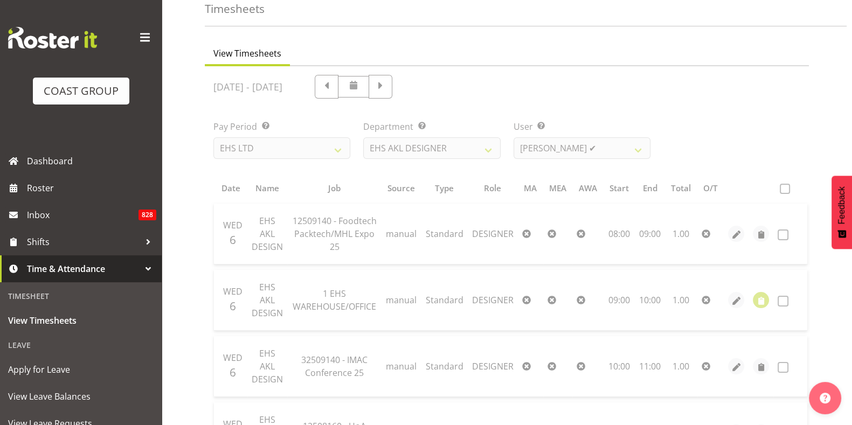
scroll to position [0, 0]
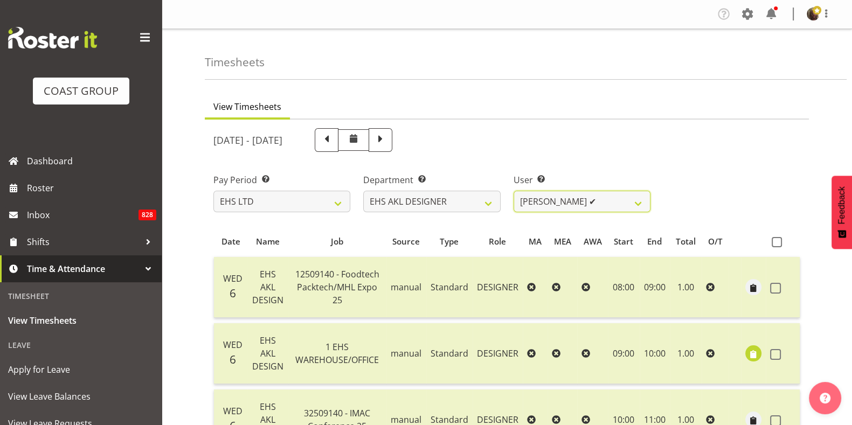
click at [564, 211] on select "Daniel An ✔ Maria Scarabino ✔ Mathew Rolle ✔ Sebastian Ibanez ✔ Yunlin Xie ✔" at bounding box center [581, 202] width 137 height 22
click at [513, 191] on select "Daniel An ✔ Maria Scarabino ✔ Mathew Rolle ✔ Sebastian Ibanez ✔ Yunlin Xie ✔" at bounding box center [581, 202] width 137 height 22
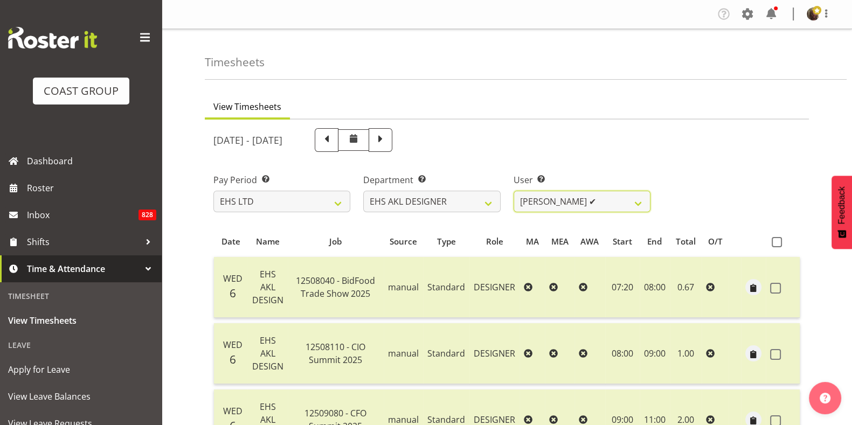
click at [544, 195] on select "Daniel An ✔ Maria Scarabino ✔ Mathew Rolle ✔ Sebastian Ibanez ✔ Yunlin Xie ✔" at bounding box center [581, 202] width 137 height 22
click at [506, 166] on div "Department Select which department you would like to view. EHS AKL CARPET EHS A…" at bounding box center [432, 188] width 150 height 60
click at [556, 193] on select "Daniel An ✔ Maria Scarabino ✔ Mathew Rolle ✔ Sebastian Ibanez ✔ Yunlin Xie ✔" at bounding box center [581, 202] width 137 height 22
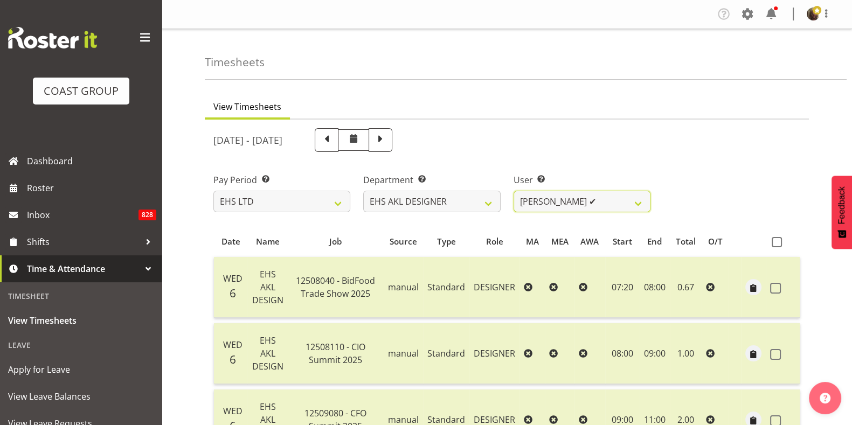
click at [556, 193] on select "Daniel An ✔ Maria Scarabino ✔ Mathew Rolle ✔ Sebastian Ibanez ✔ Yunlin Xie ✔" at bounding box center [581, 202] width 137 height 22
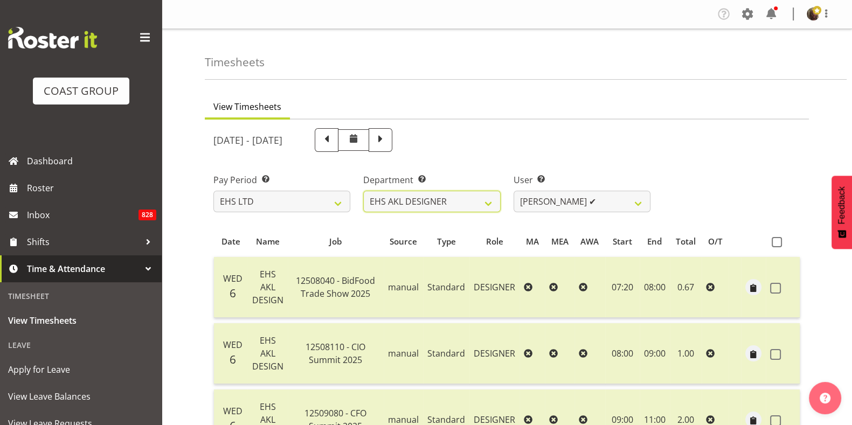
click at [462, 200] on select "EHS AKL CARPET EHS AKL DESIGNER EHS AKL SALES EHS CHC OPS EHS CHC SALES EHS WLG…" at bounding box center [431, 202] width 137 height 22
click at [363, 191] on select "EHS AKL CARPET EHS AKL DESIGNER EHS AKL SALES EHS CHC OPS EHS CHC SALES EHS WLG…" at bounding box center [431, 202] width 137 height 22
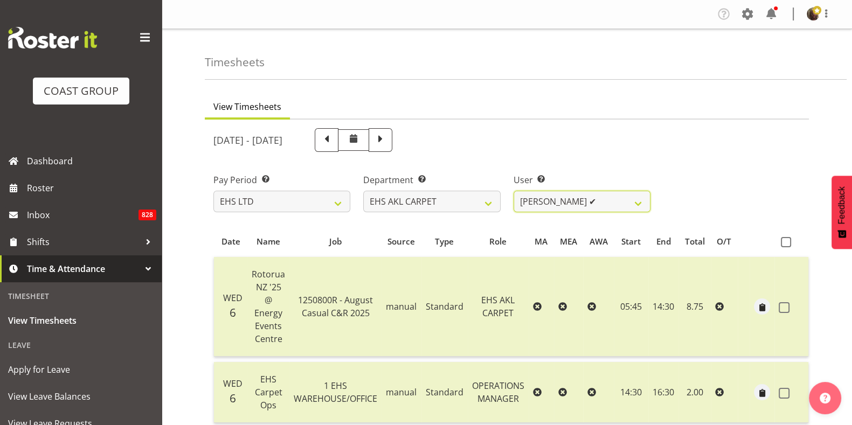
click at [553, 206] on select "Brittany Taylor ✔" at bounding box center [581, 202] width 137 height 22
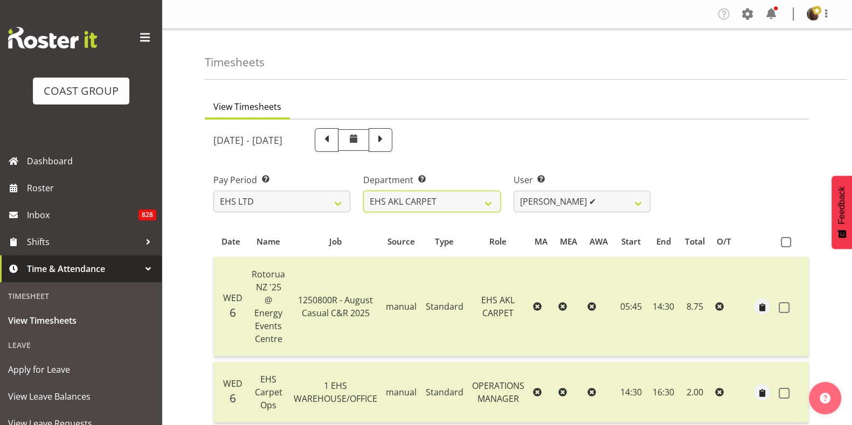
click at [481, 206] on select "EHS AKL CARPET EHS AKL DESIGNER EHS AKL SALES EHS CHC OPS EHS CHC SALES EHS WLG…" at bounding box center [431, 202] width 137 height 22
click at [363, 191] on select "EHS AKL CARPET EHS AKL DESIGNER EHS AKL SALES EHS CHC OPS EHS CHC SALES EHS WLG…" at bounding box center [431, 202] width 137 height 22
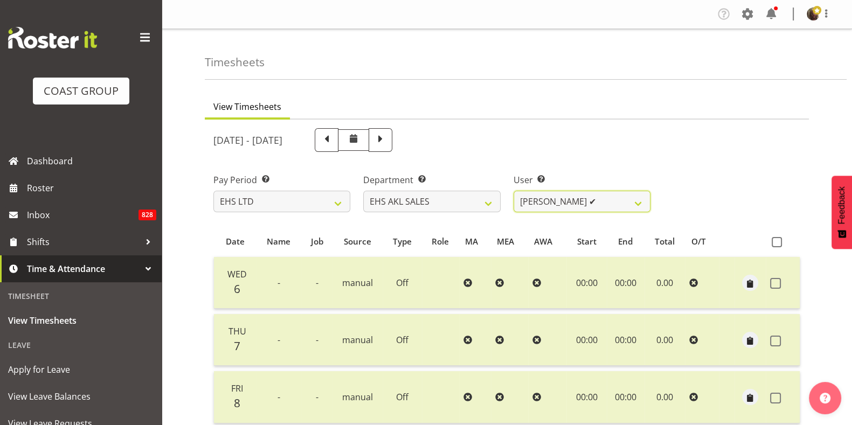
click at [573, 209] on select "Aleisha Midgley ✔ Annie Lister ✔ Bryony Spence ✔ Christina Jaramillo ✔ Dane Bot…" at bounding box center [581, 202] width 137 height 22
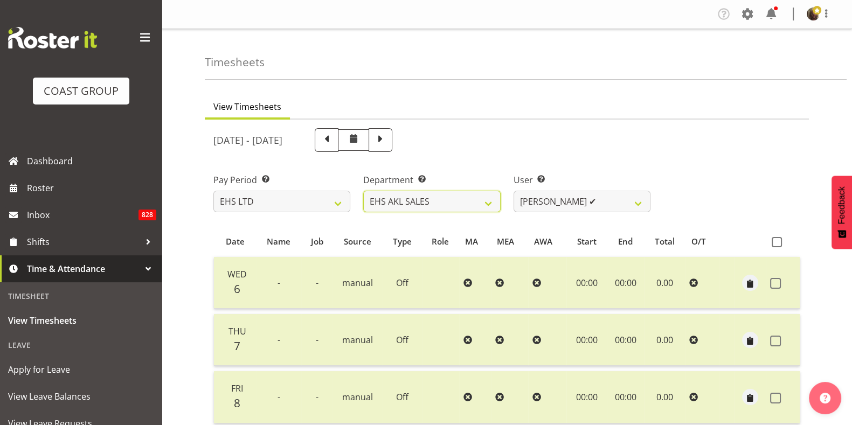
click at [457, 195] on select "EHS AKL CARPET EHS AKL DESIGNER EHS AKL SALES EHS CHC OPS EHS CHC SALES EHS WLG…" at bounding box center [431, 202] width 137 height 22
click at [363, 191] on select "EHS AKL CARPET EHS AKL DESIGNER EHS AKL SALES EHS CHC OPS EHS CHC SALES EHS WLG…" at bounding box center [431, 202] width 137 height 22
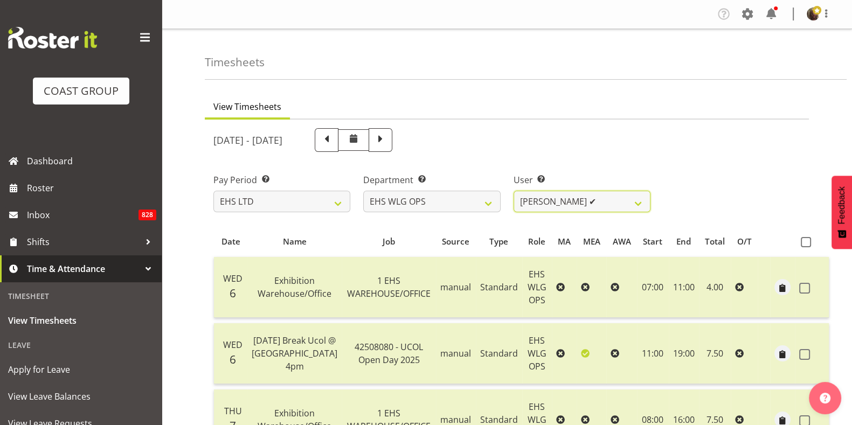
click at [560, 205] on select "Darryl Burns ✔ Geoffrey Robertson ✔ Jackson Howsan ✔ Kade Tiatia ✔ Michael Ngam…" at bounding box center [581, 202] width 137 height 22
click at [513, 191] on select "Darryl Burns ✔ Geoffrey Robertson ✔ Jackson Howsan ✔ Kade Tiatia ✔ Michael Ngam…" at bounding box center [581, 202] width 137 height 22
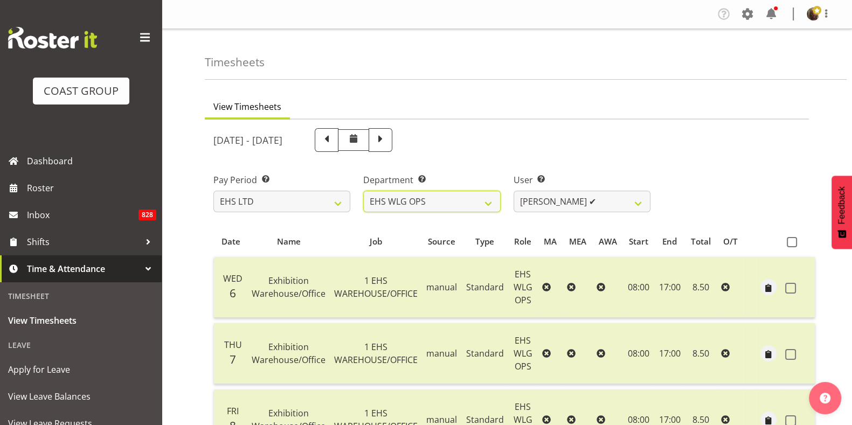
click at [475, 208] on select "EHS AKL CARPET EHS AKL DESIGNER EHS AKL SALES EHS CHC OPS EHS CHC SALES EHS WLG…" at bounding box center [431, 202] width 137 height 22
click at [363, 191] on select "EHS AKL CARPET EHS AKL DESIGNER EHS AKL SALES EHS CHC OPS EHS CHC SALES EHS WLG…" at bounding box center [431, 202] width 137 height 22
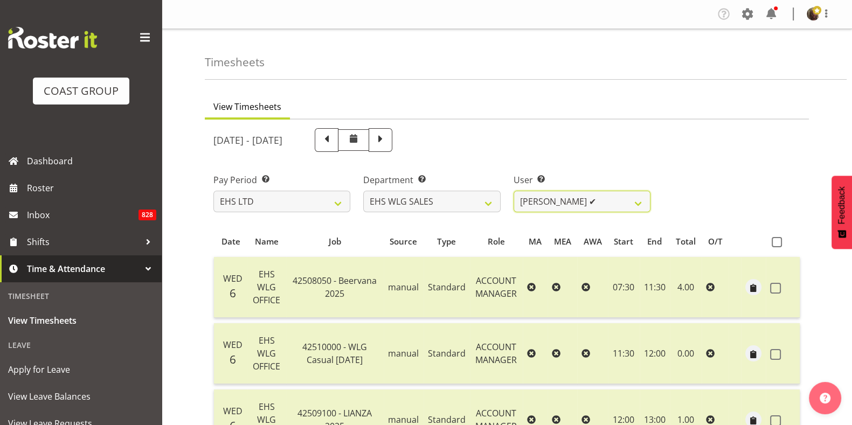
click at [581, 207] on select "Lu Budden ✔ Tatiyana Isaac ✔" at bounding box center [581, 202] width 137 height 22
click at [513, 191] on select "Lu Budden ✔ Tatiyana Isaac ✔" at bounding box center [581, 202] width 137 height 22
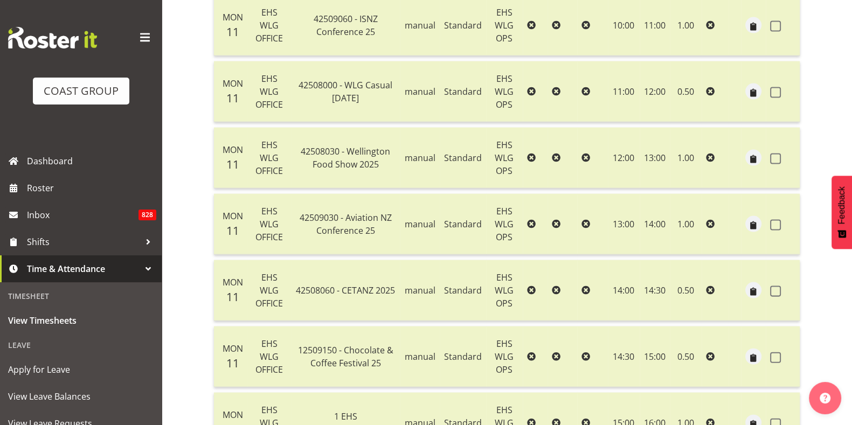
scroll to position [2620, 0]
